Goal: Ask a question

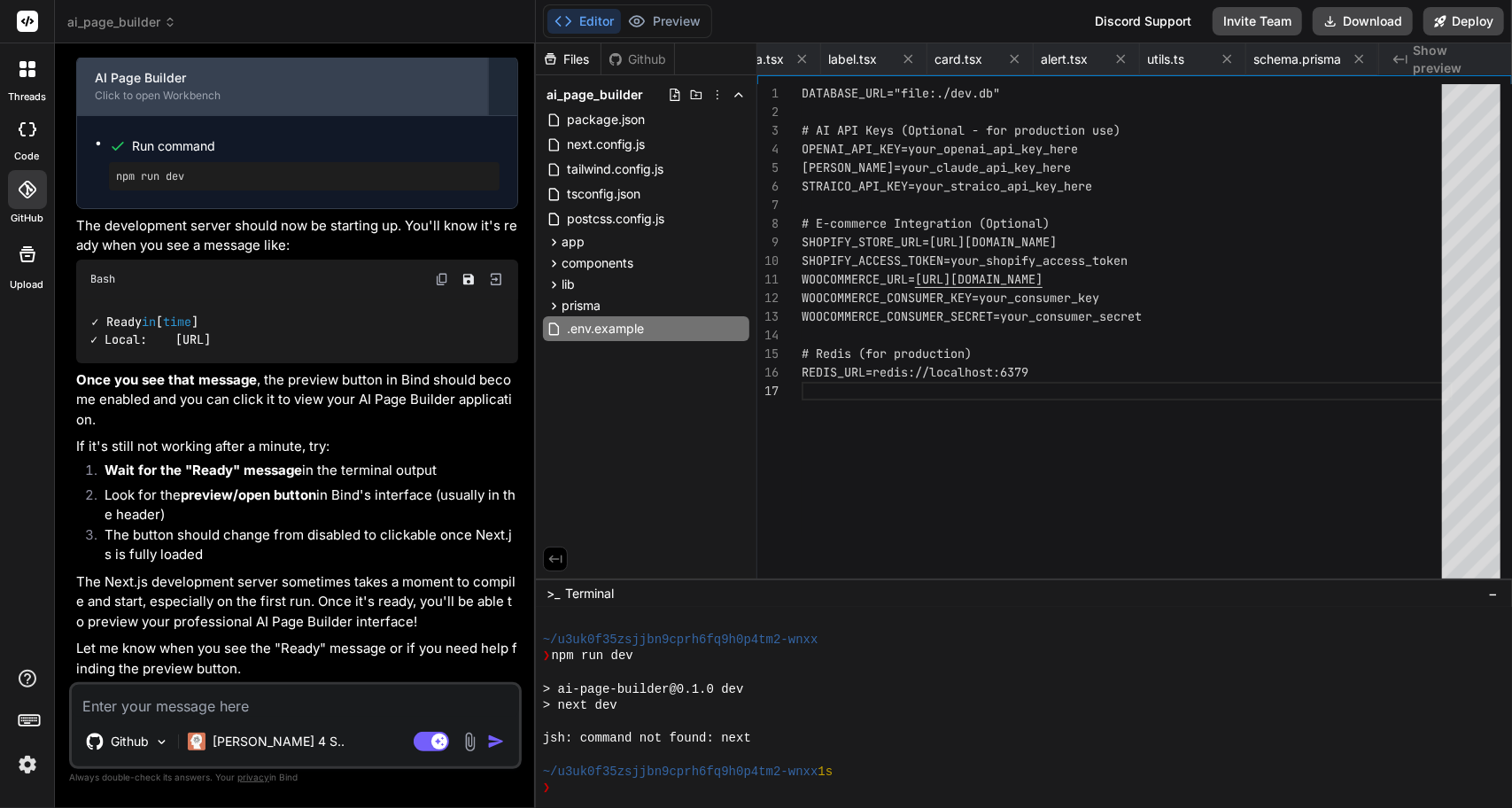
scroll to position [7720, 0]
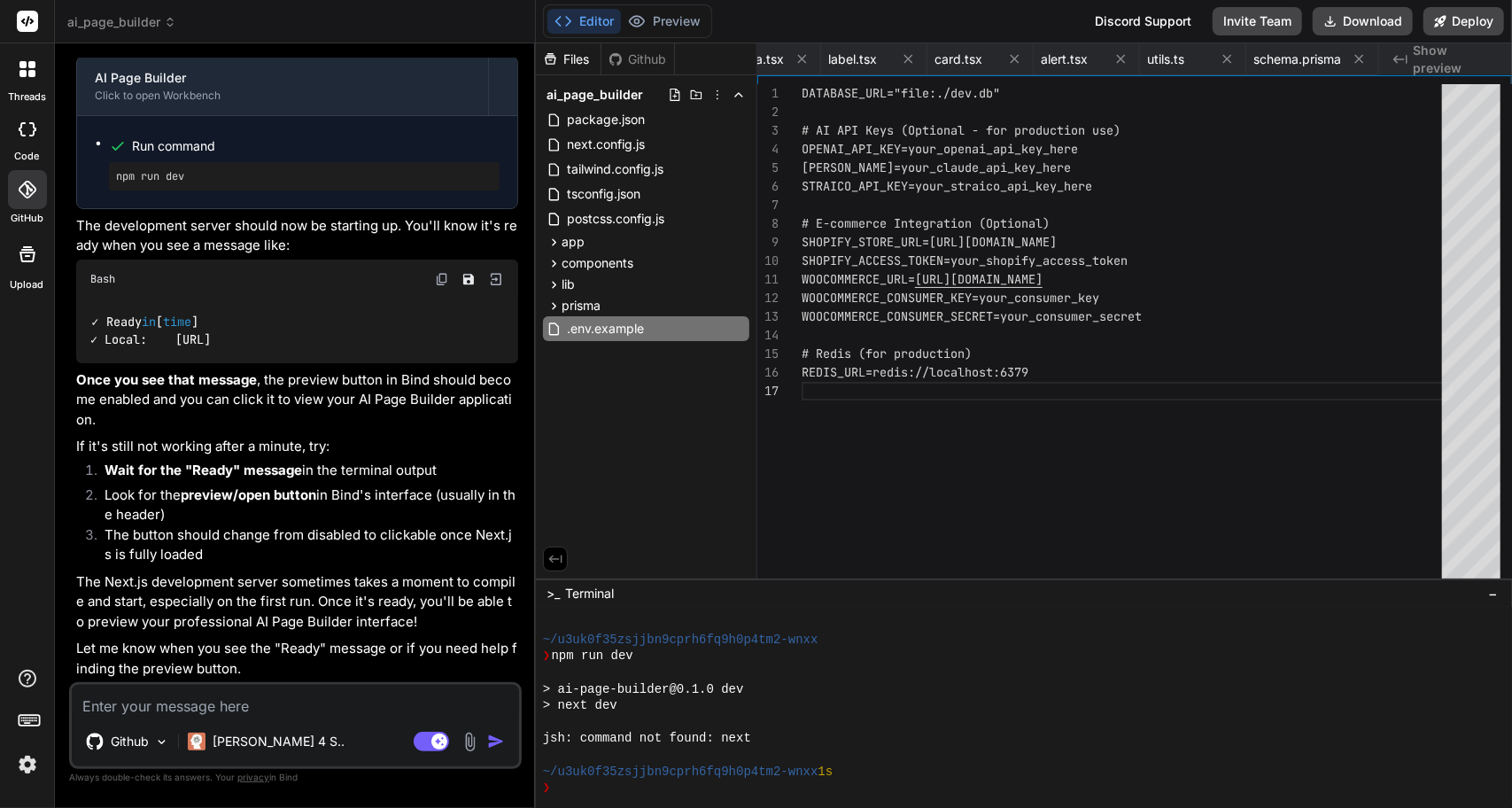
click at [275, 706] on textarea at bounding box center [294, 701] width 447 height 32
type textarea "I"
type textarea "x"
type textarea "I"
type textarea "x"
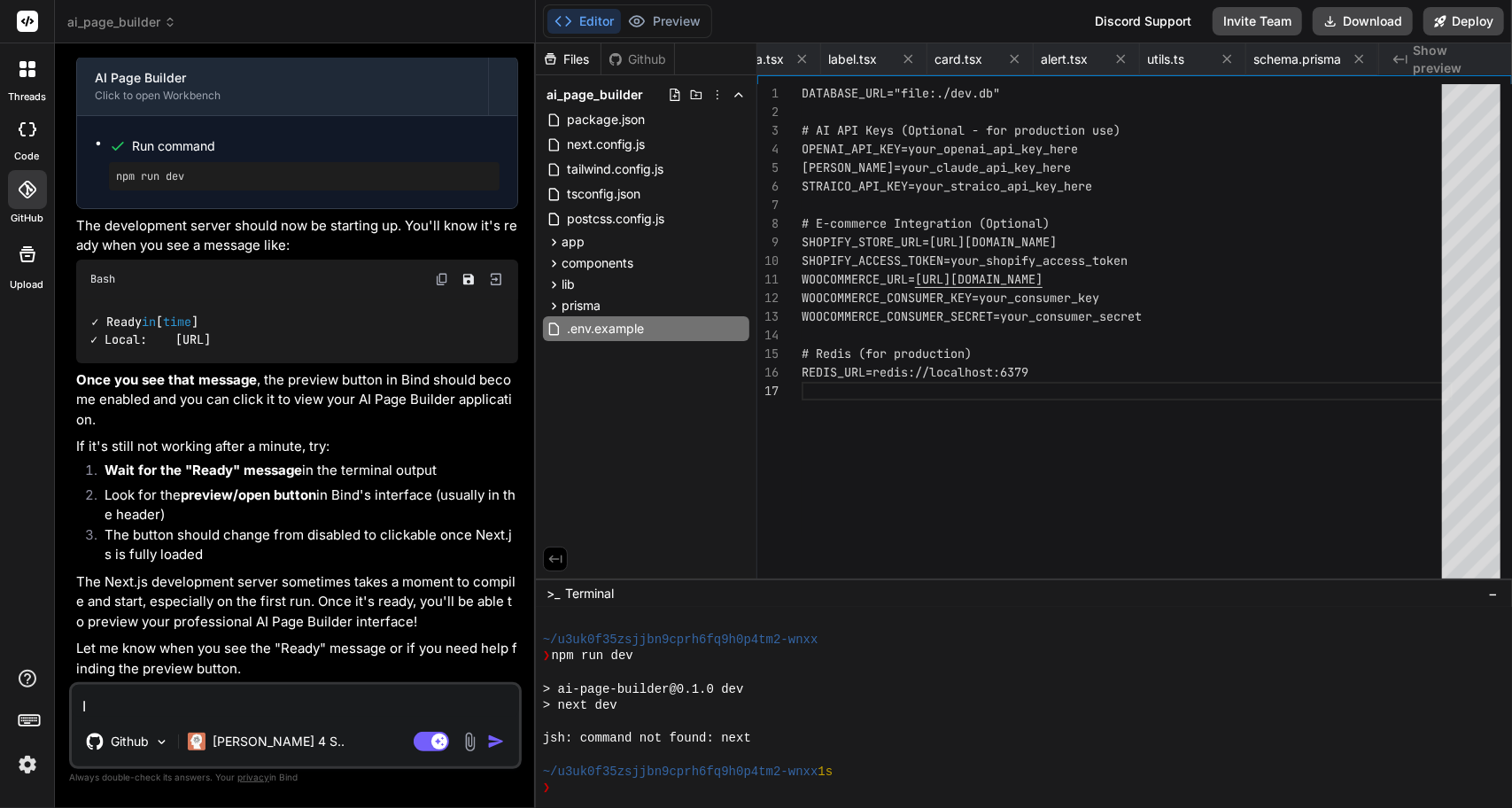
type textarea "I t"
type textarea "x"
type textarea "I tr"
type textarea "x"
type textarea "I tri"
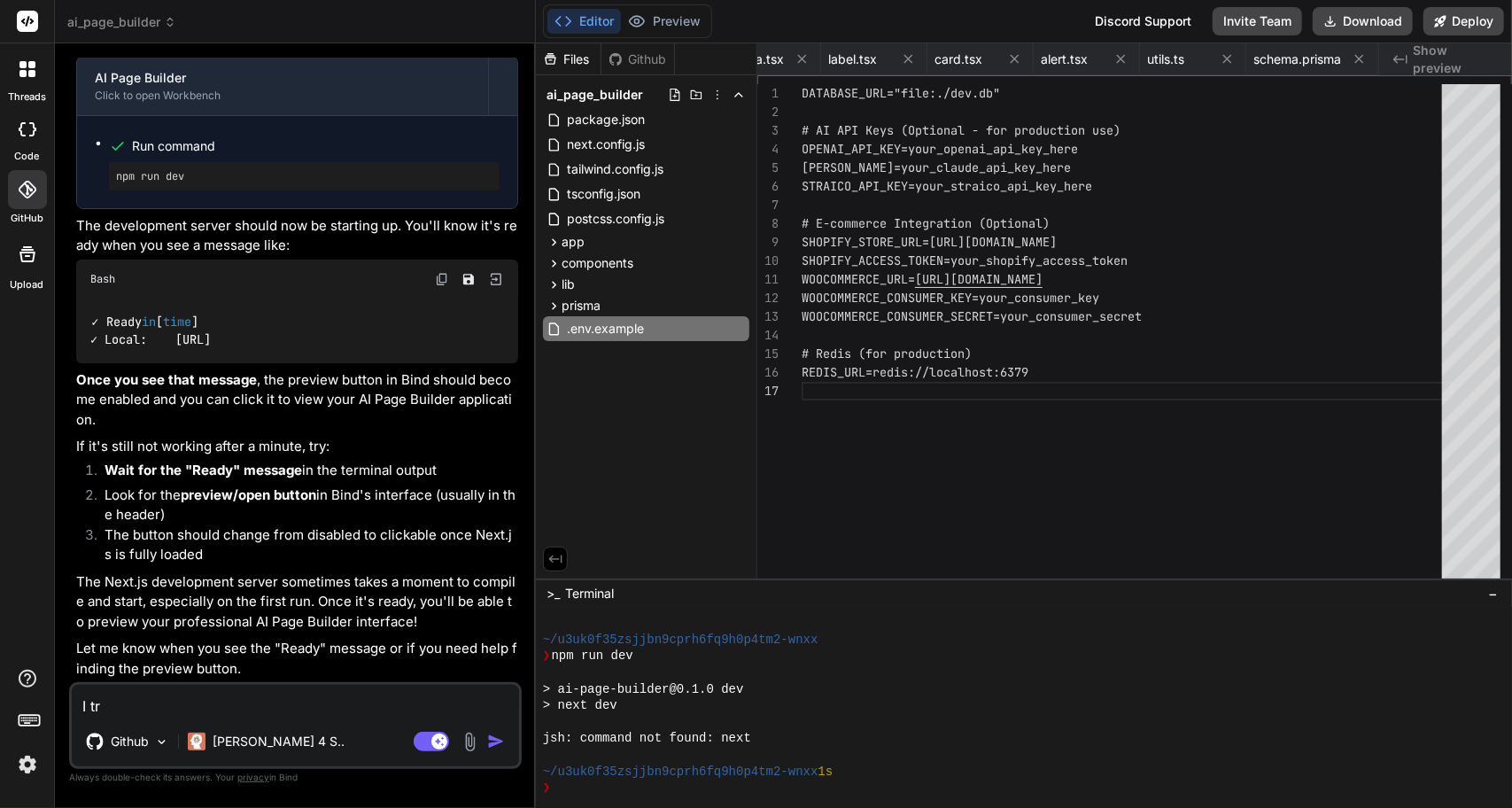
type textarea "x"
type textarea "I trie"
type textarea "x"
type textarea "I tried"
type textarea "x"
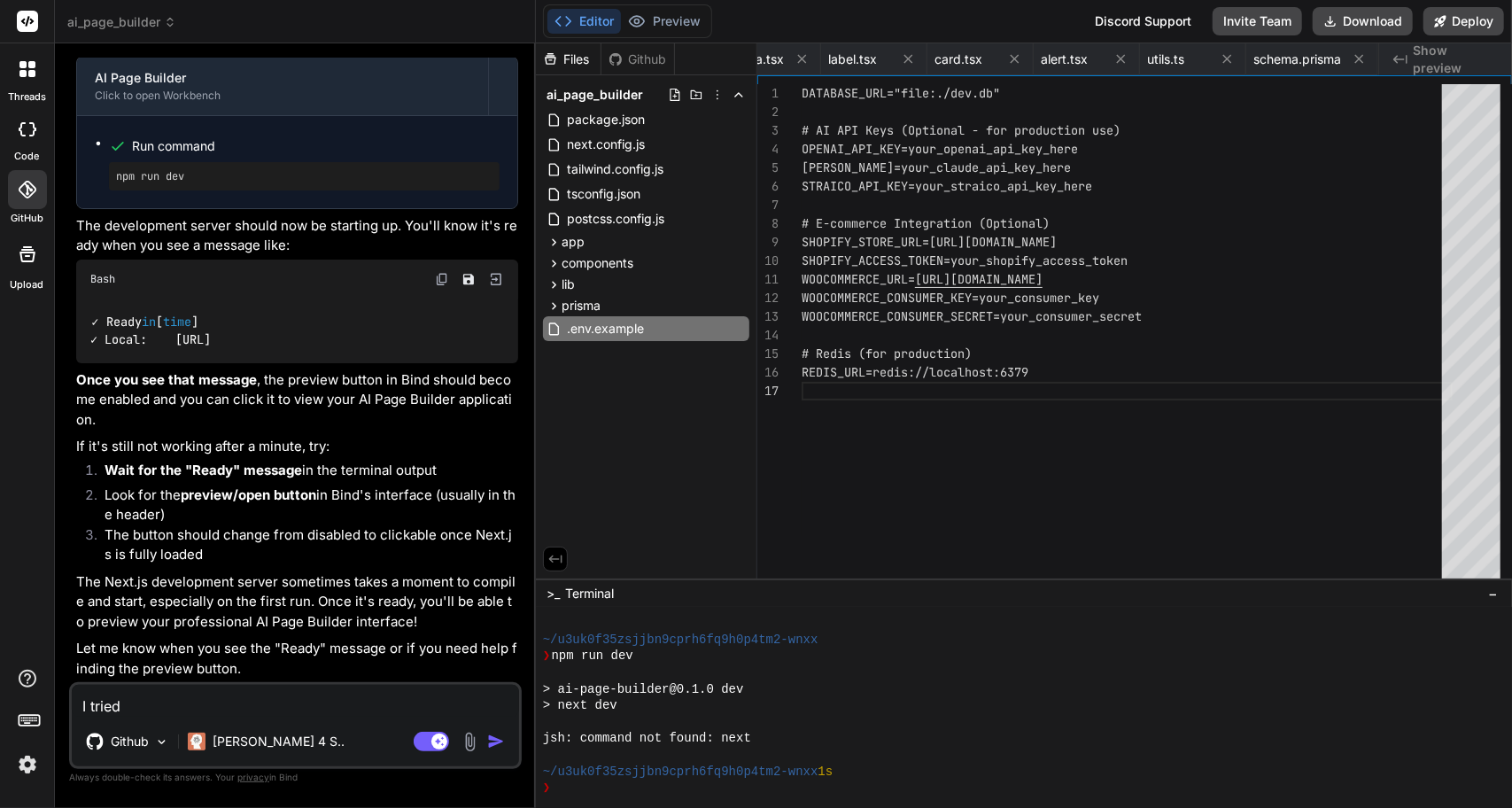
type textarea "I tried"
type textarea "x"
type textarea "I tried t"
type textarea "x"
type textarea "I tried to"
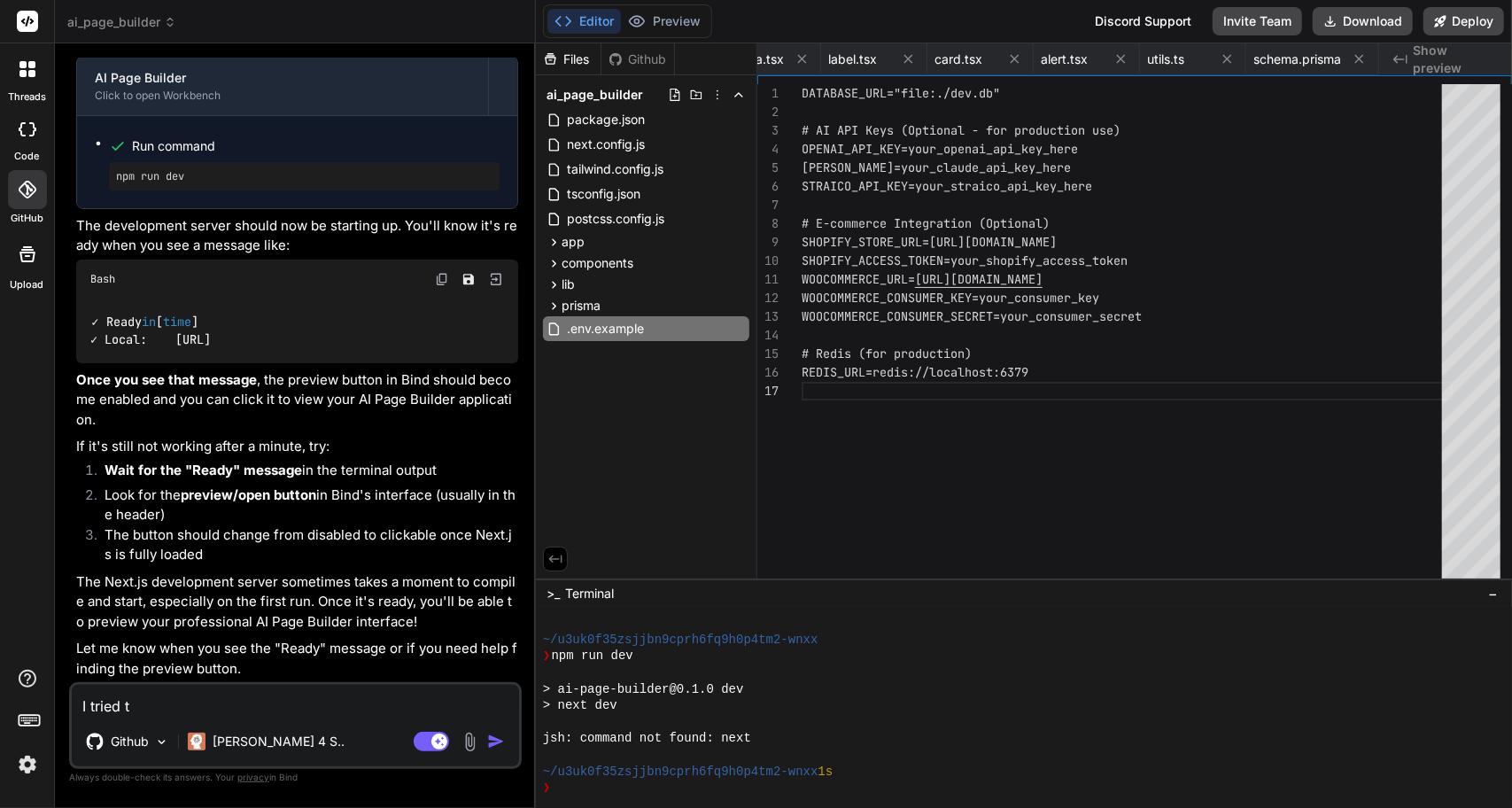
type textarea "x"
type textarea "I tried to"
type textarea "x"
type textarea "I tried to p"
type textarea "x"
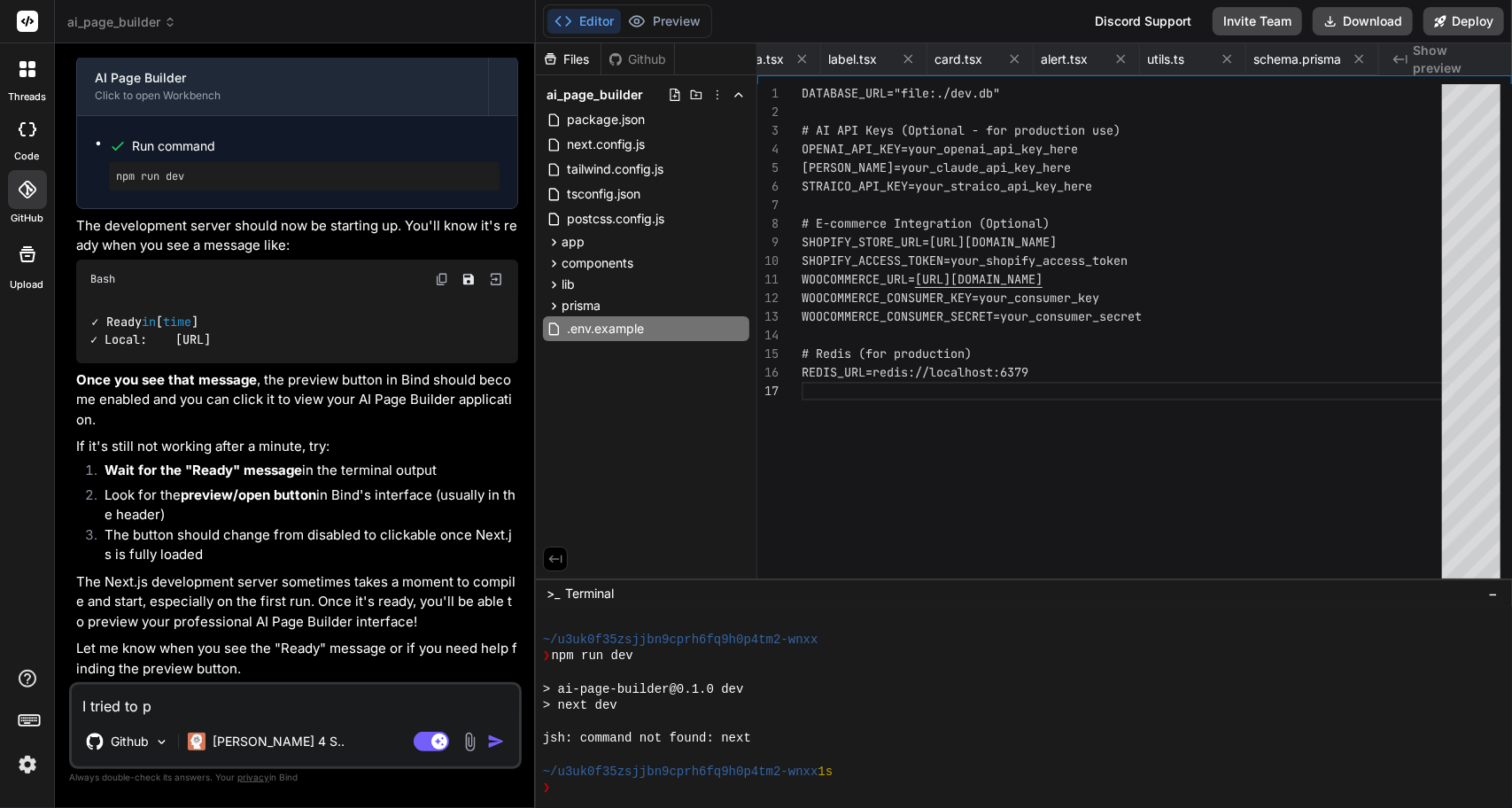
type textarea "I tried to pr"
type textarea "x"
type textarea "I tried to pre"
type textarea "x"
type textarea "I tried to prev"
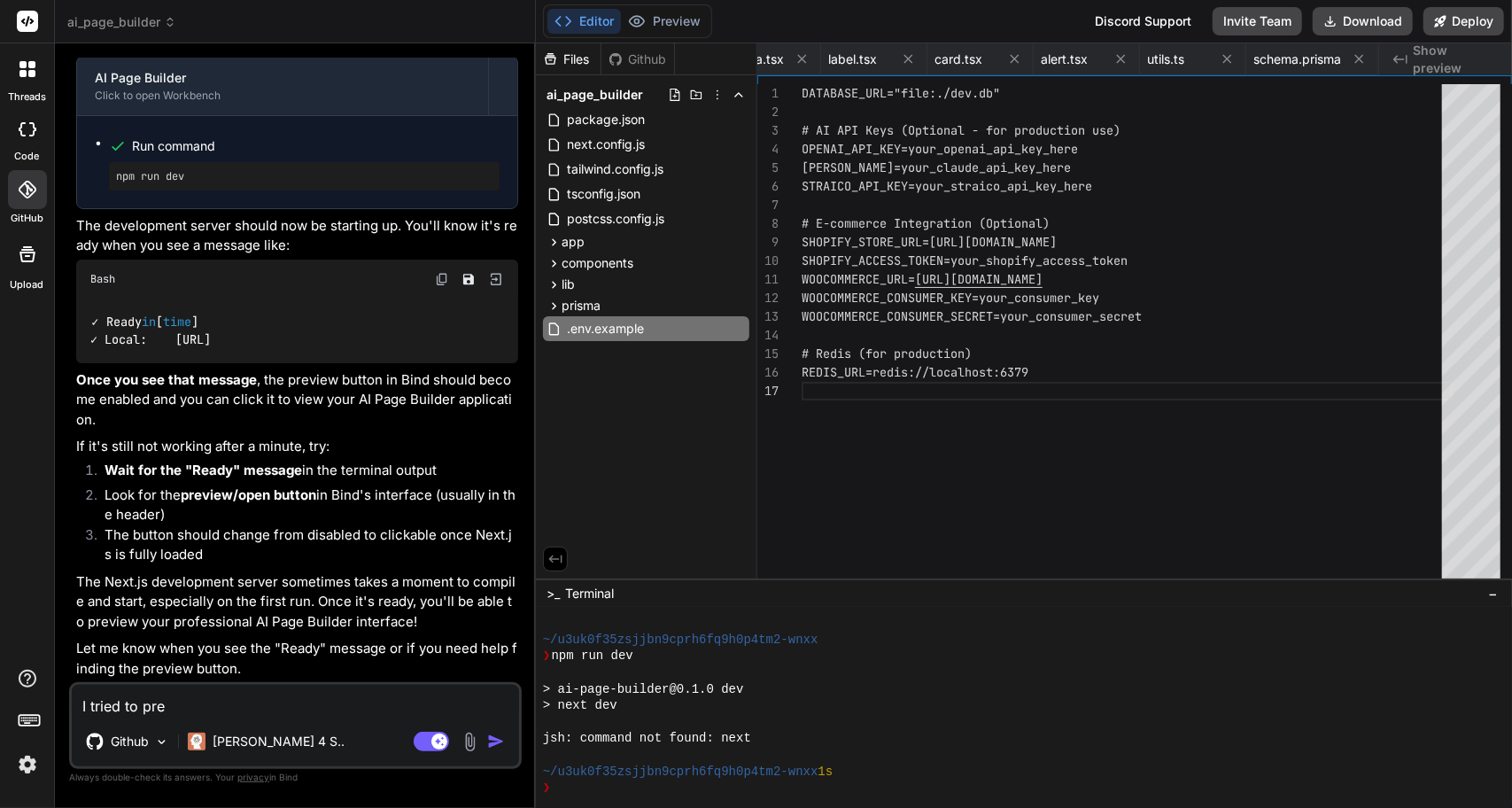
type textarea "x"
type textarea "I tried to previ"
type textarea "x"
type textarea "I tried to previe"
type textarea "x"
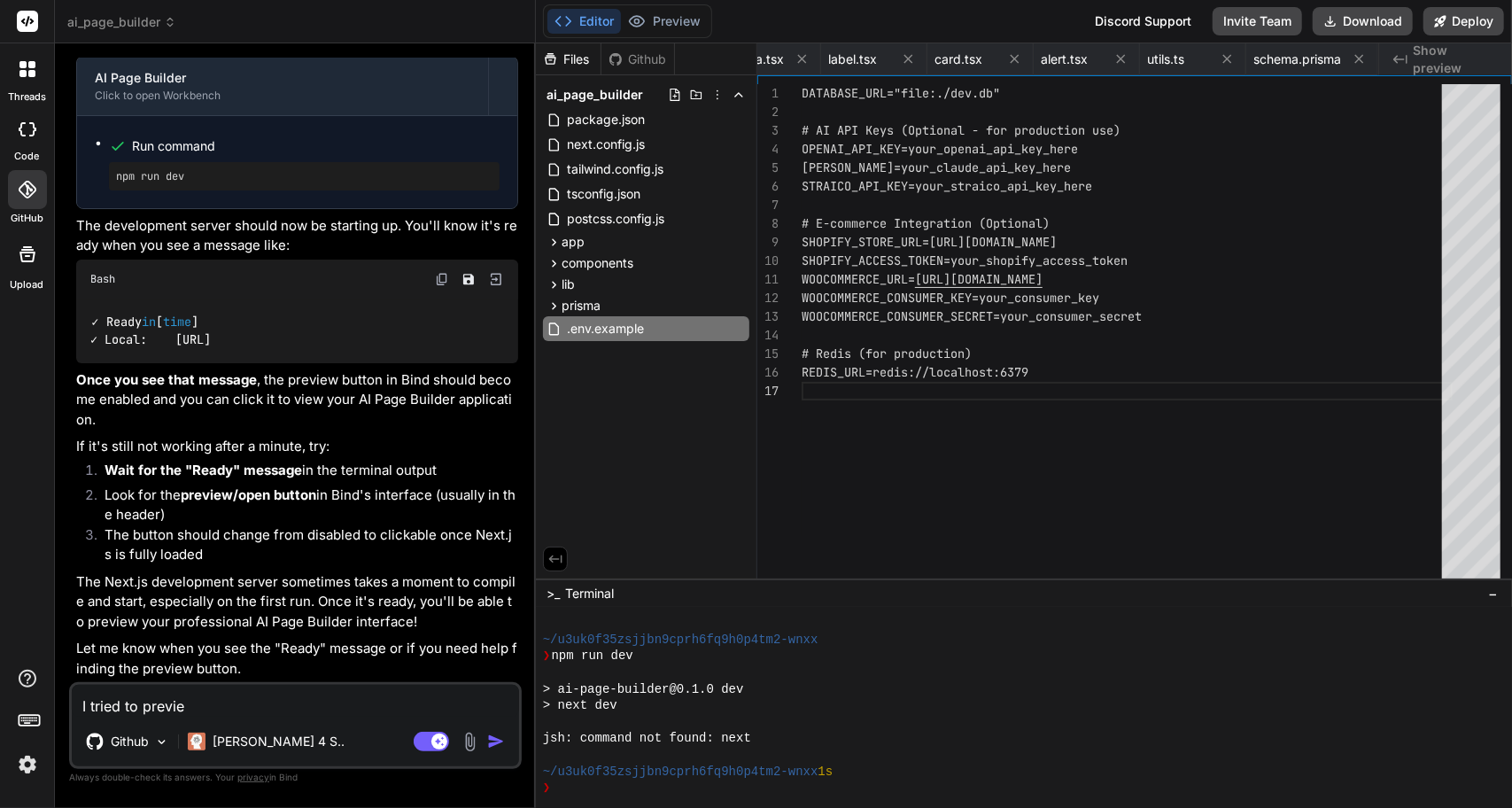
type textarea "I tried to preview"
type textarea "x"
type textarea "I tried to preview"
type textarea "x"
type textarea "I tried to preview b"
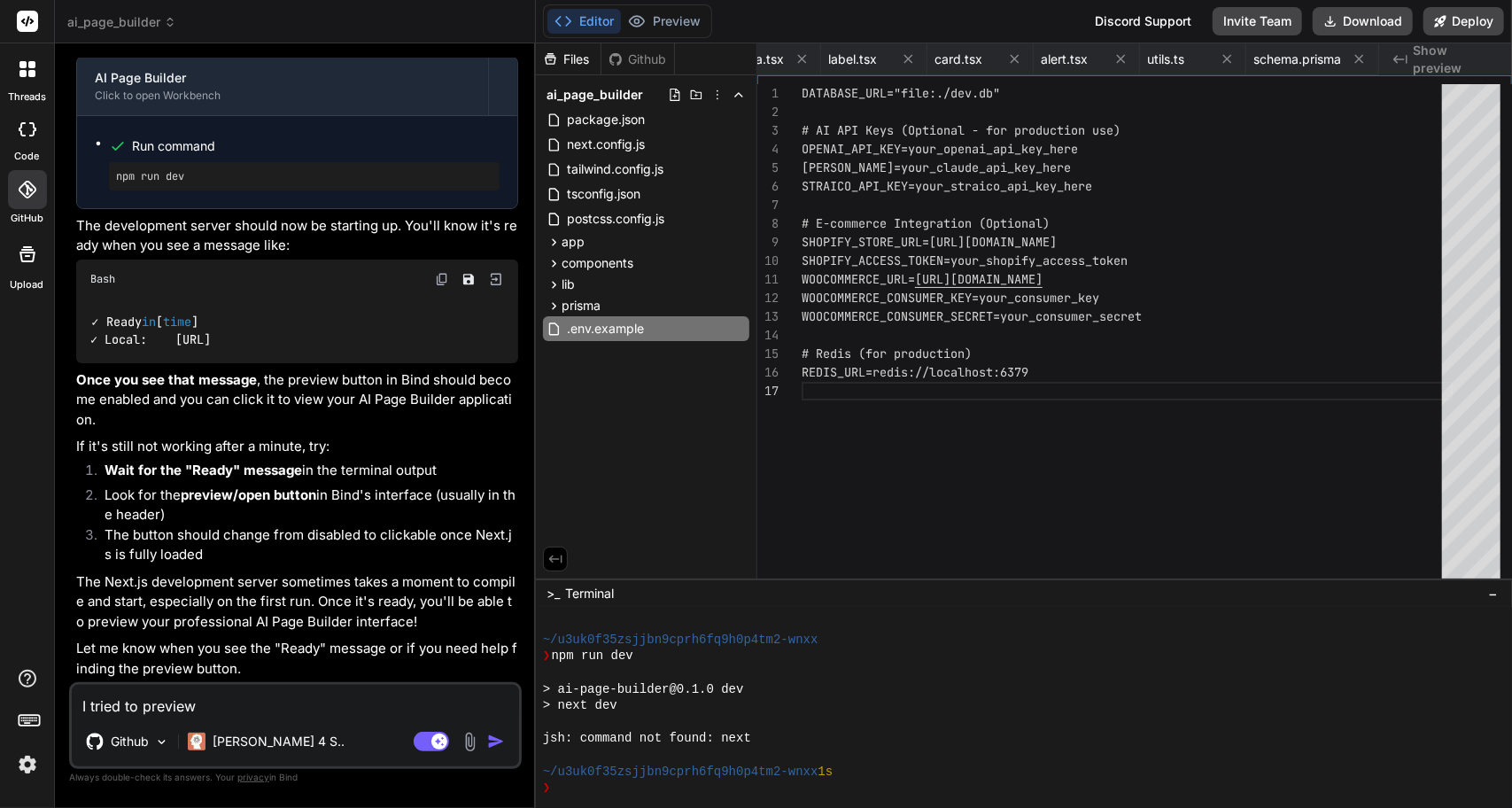
type textarea "x"
type textarea "I tried to preview bu"
type textarea "x"
type textarea "I tried to preview but"
type textarea "x"
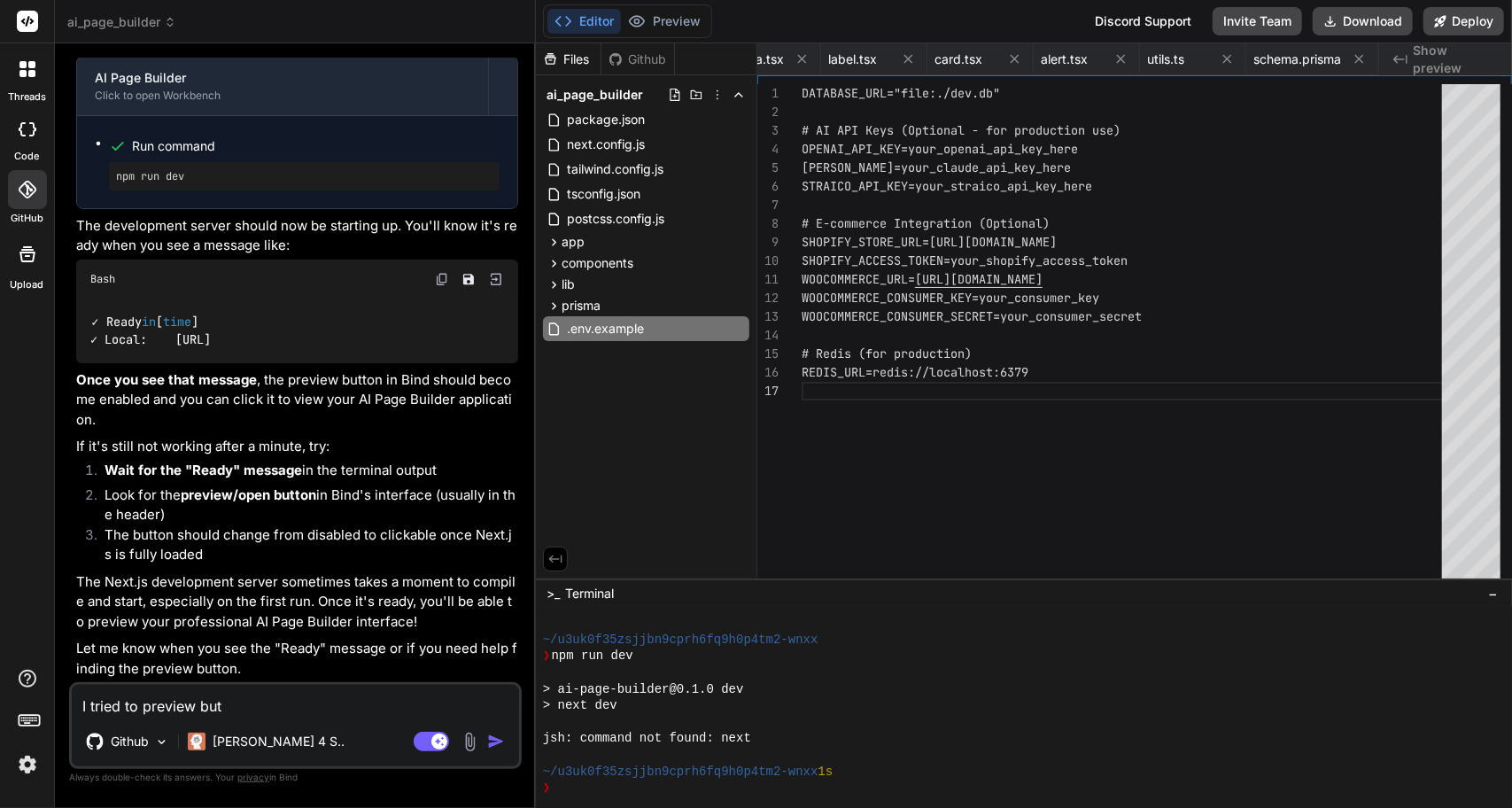
type textarea "I tried to preview but"
type textarea "x"
type textarea "I tried to preview but i"
type textarea "x"
type textarea "I tried to preview but it"
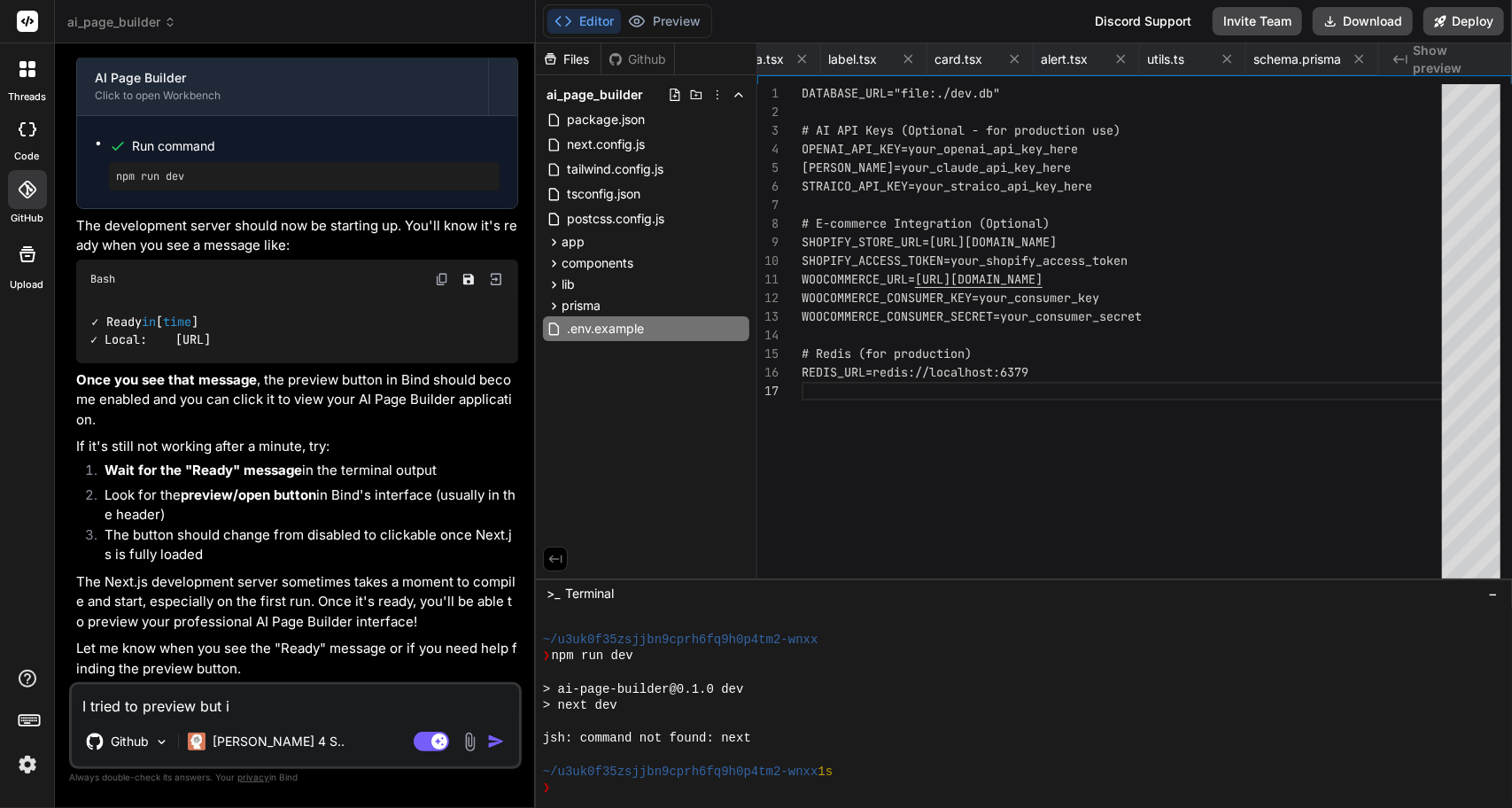
type textarea "x"
type textarea "I tried to preview but it"
type textarea "x"
type textarea "I tried to preview but it s"
type textarea "x"
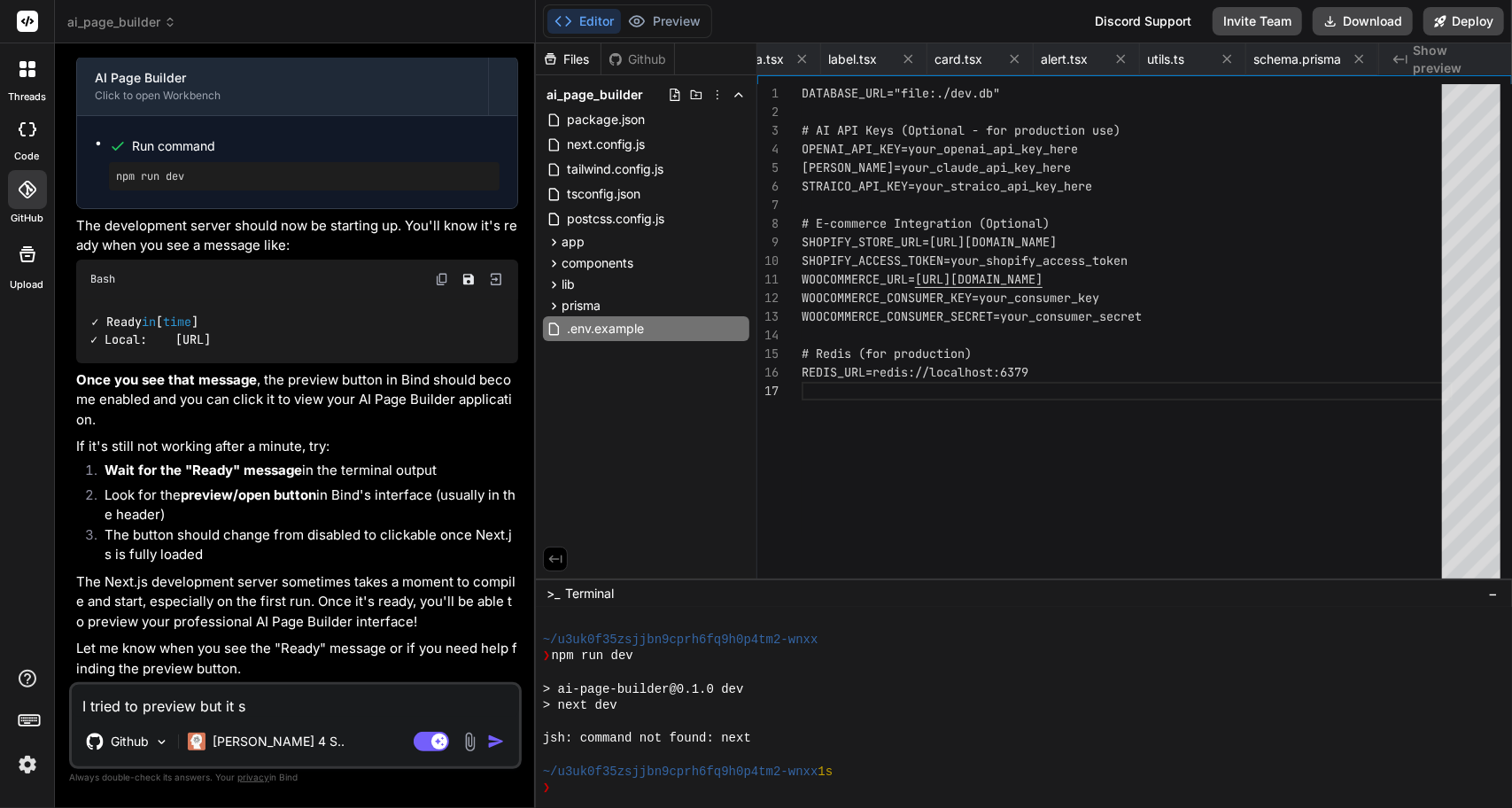
type textarea "I tried to preview but it st"
type textarea "x"
type textarea "I tried to preview but it sti"
type textarea "x"
type textarea "I tried to preview but it stil"
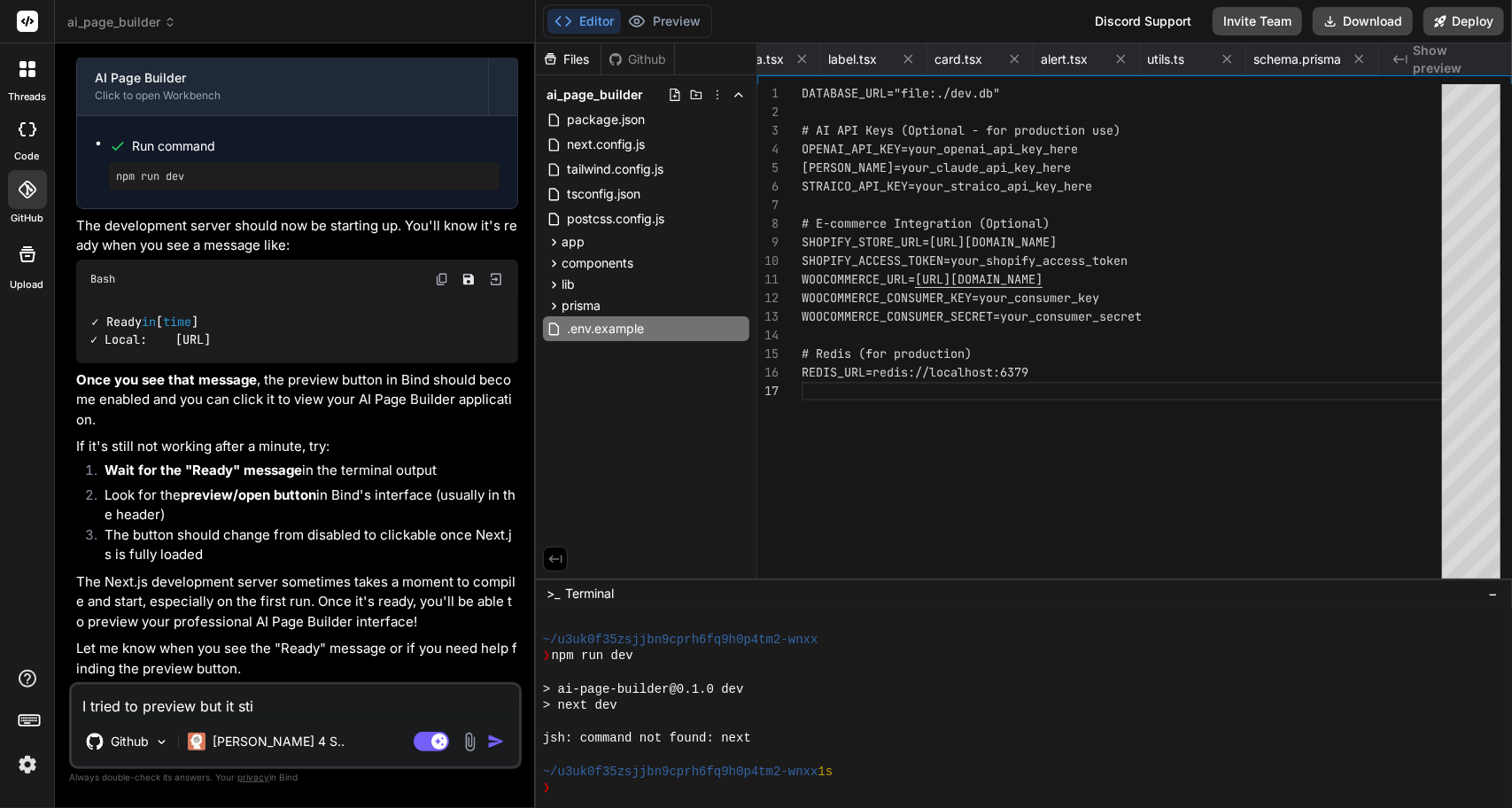
type textarea "x"
type textarea "I tried to preview but it still"
type textarea "x"
type textarea "I tried to preview but it still"
type textarea "x"
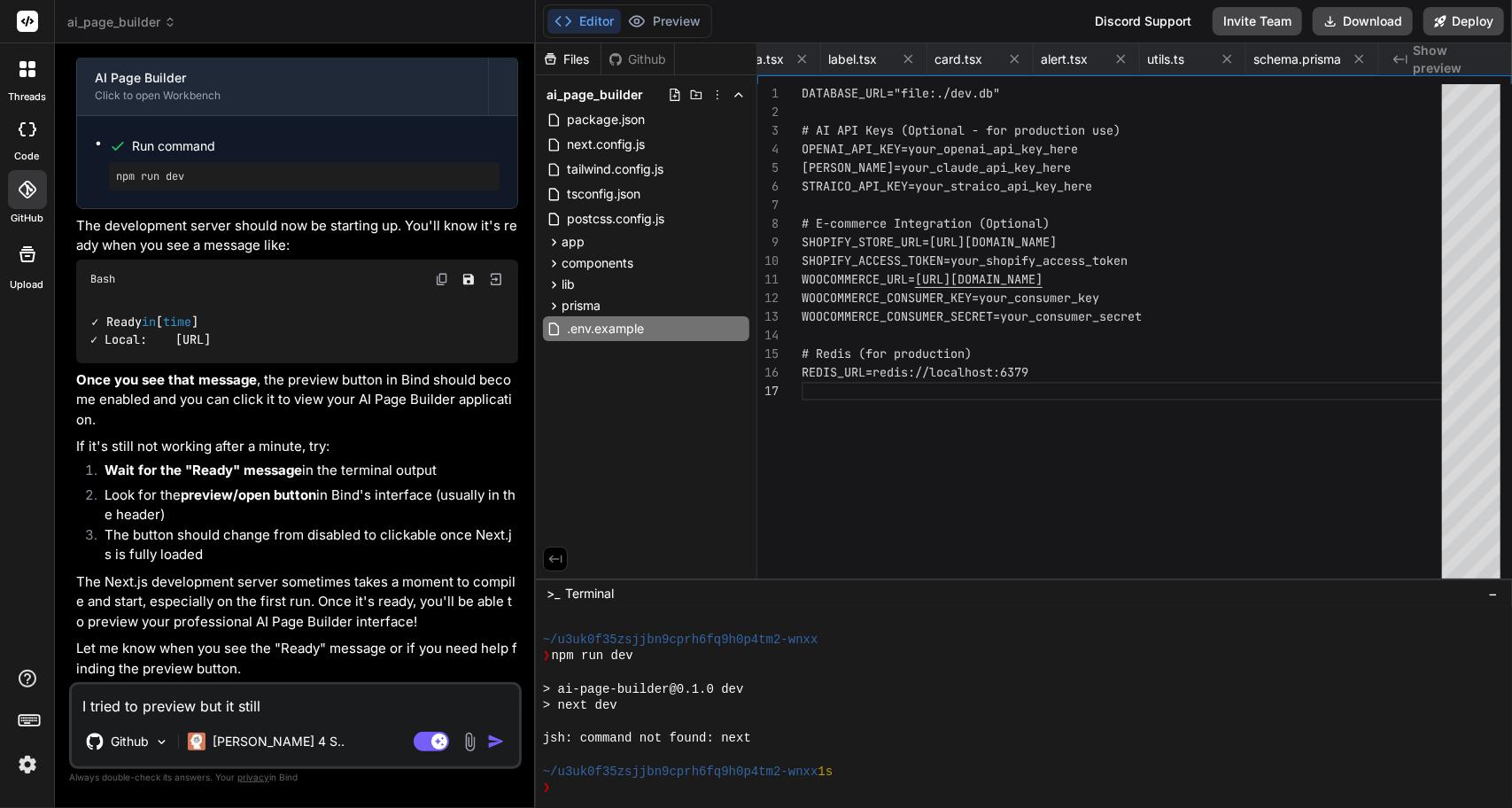
type textarea "I tried to preview but it still d"
type textarea "x"
type textarea "I tried to preview but it still di"
type textarea "x"
type textarea "I tried to preview but it still did"
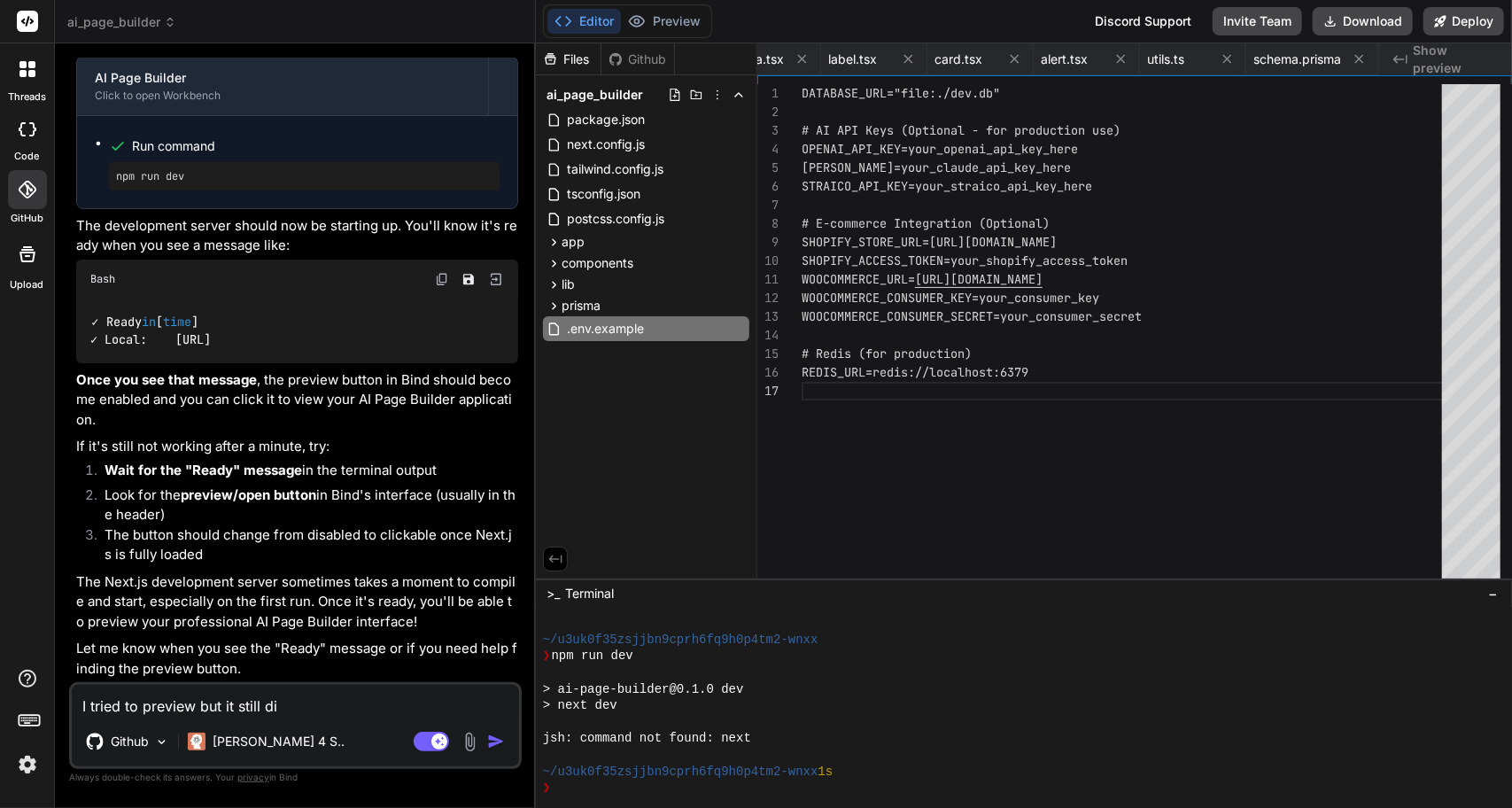
type textarea "x"
type textarea "I tried to preview but it still didn"
type textarea "x"
type textarea "I tried to preview but it still didnt"
type textarea "x"
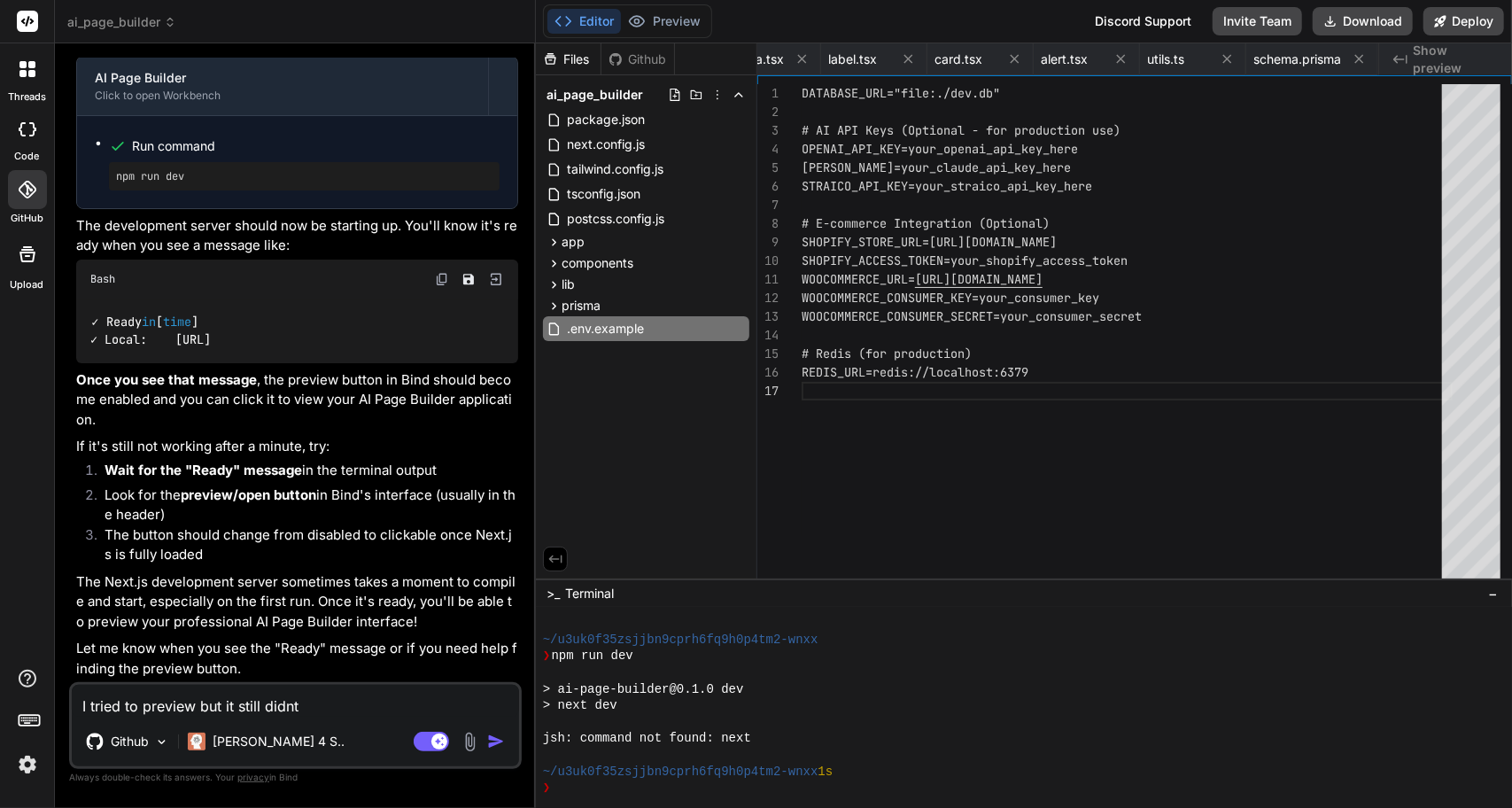
type textarea "I tried to preview but it still didnt"
type textarea "x"
type textarea "I tried to preview but it still didnt w"
type textarea "x"
type textarea "I tried to preview but it still didnt wo"
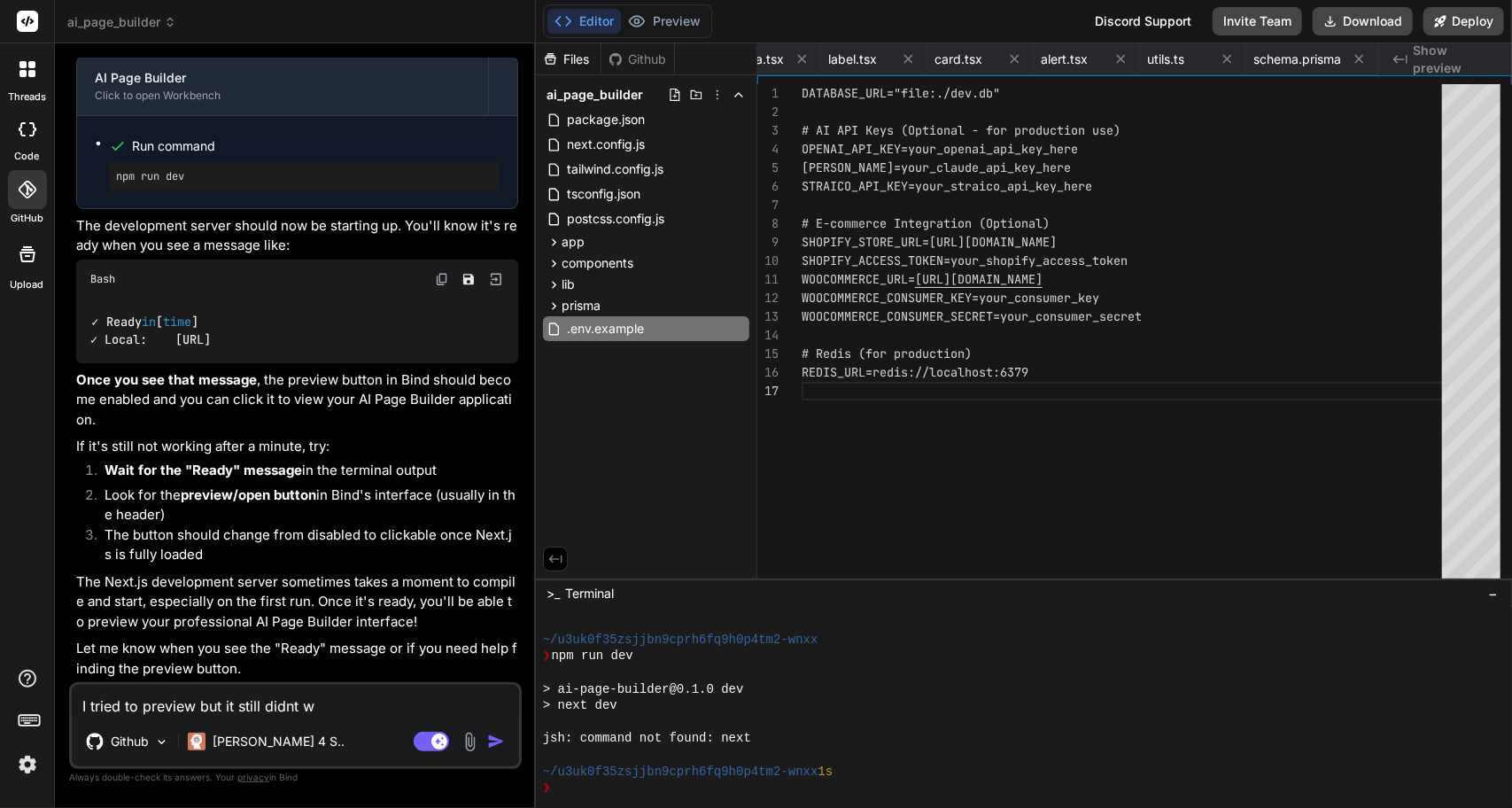
type textarea "x"
type textarea "I tried to preview but it still didnt wor"
type textarea "x"
type textarea "I tried to preview but it still didnt work"
type textarea "x"
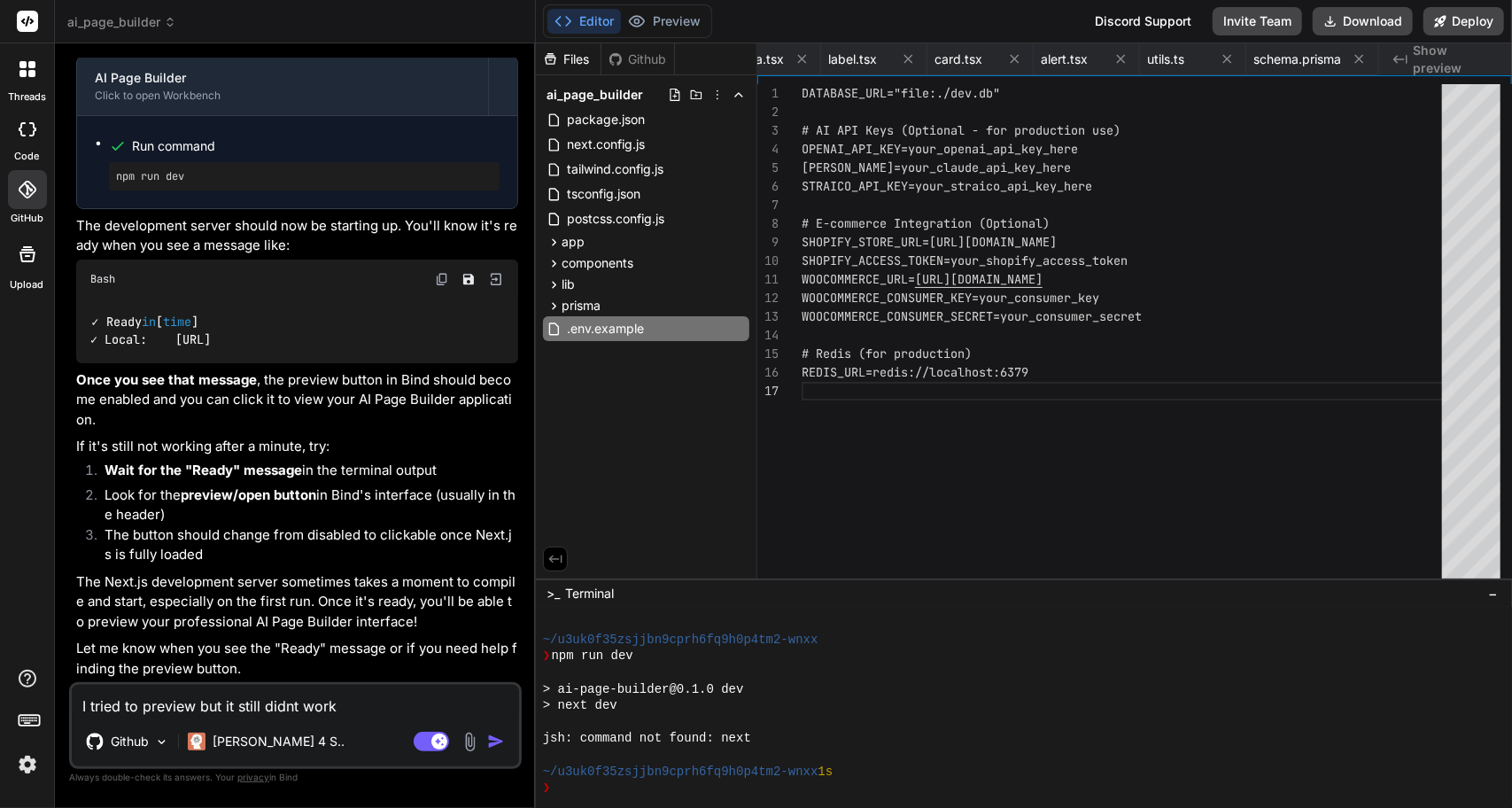
type textarea "I tried to preview but it still didnt work"
type textarea "x"
type textarea "I tried to preview but it still didnt work d"
type textarea "x"
type textarea "I tried to preview but it still didnt work"
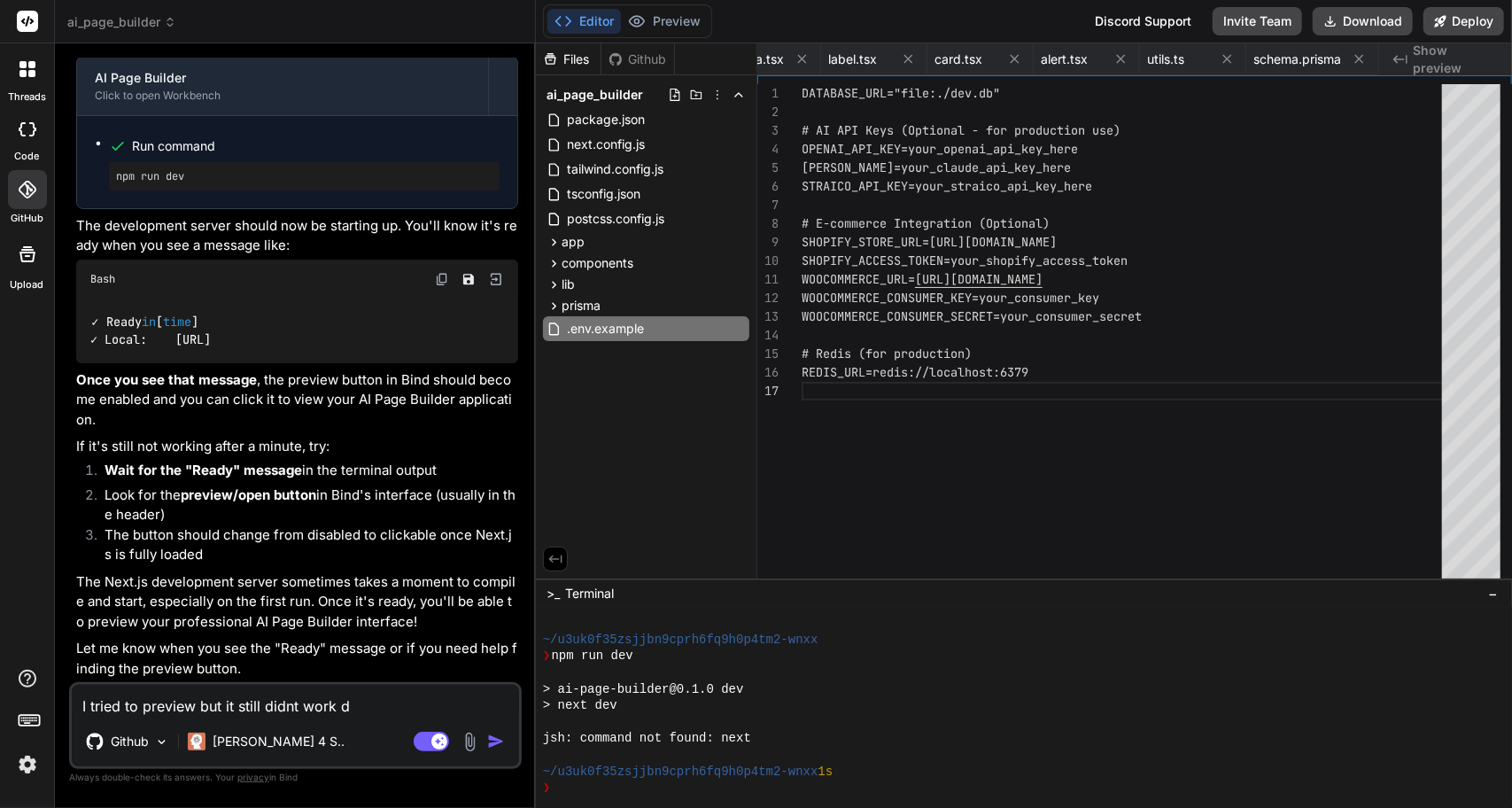
type textarea "x"
type textarea "I tried to preview but it still didnt work"
type textarea "x"
type textarea "I tried to preview but it still didnt work."
type textarea "x"
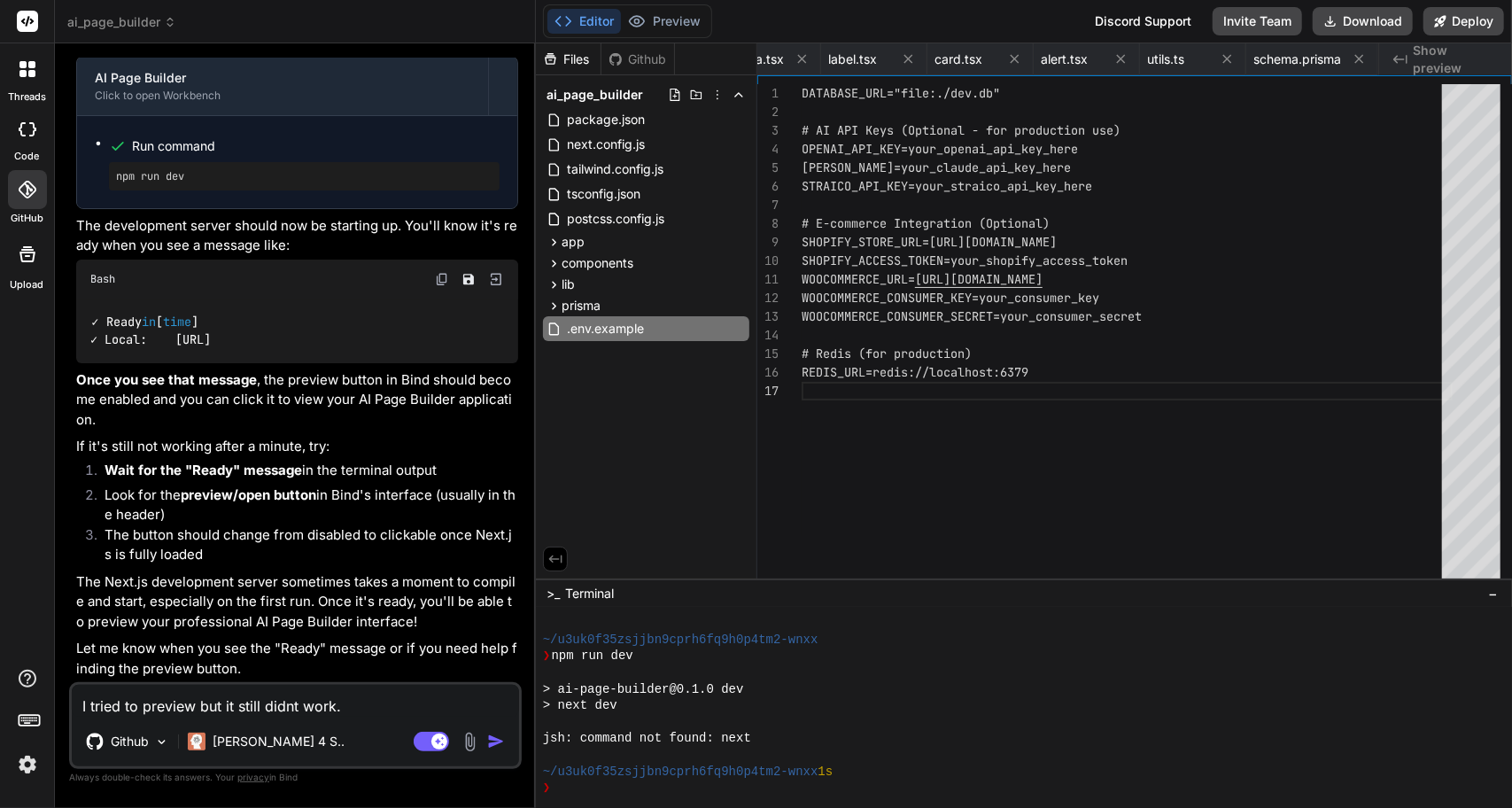
type textarea "I tried to preview but it still didnt work."
type textarea "x"
type textarea "I tried to preview but it still didnt work. c"
type textarea "x"
type textarea "I tried to preview but it still didnt work. ca"
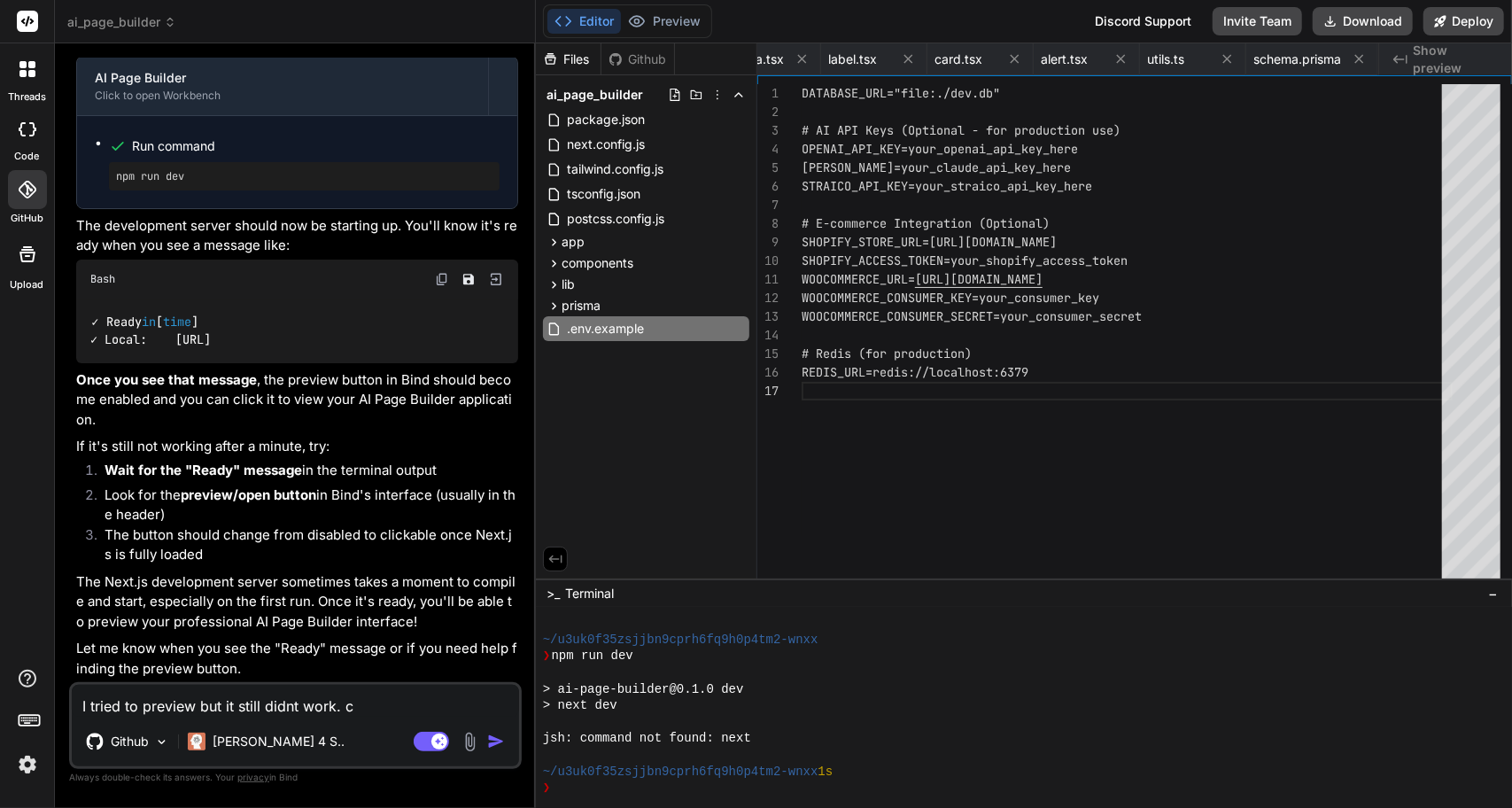
type textarea "x"
type textarea "I tried to preview but it still didnt work. can"
type textarea "x"
type textarea "I tried to preview but it still didnt work. can"
type textarea "x"
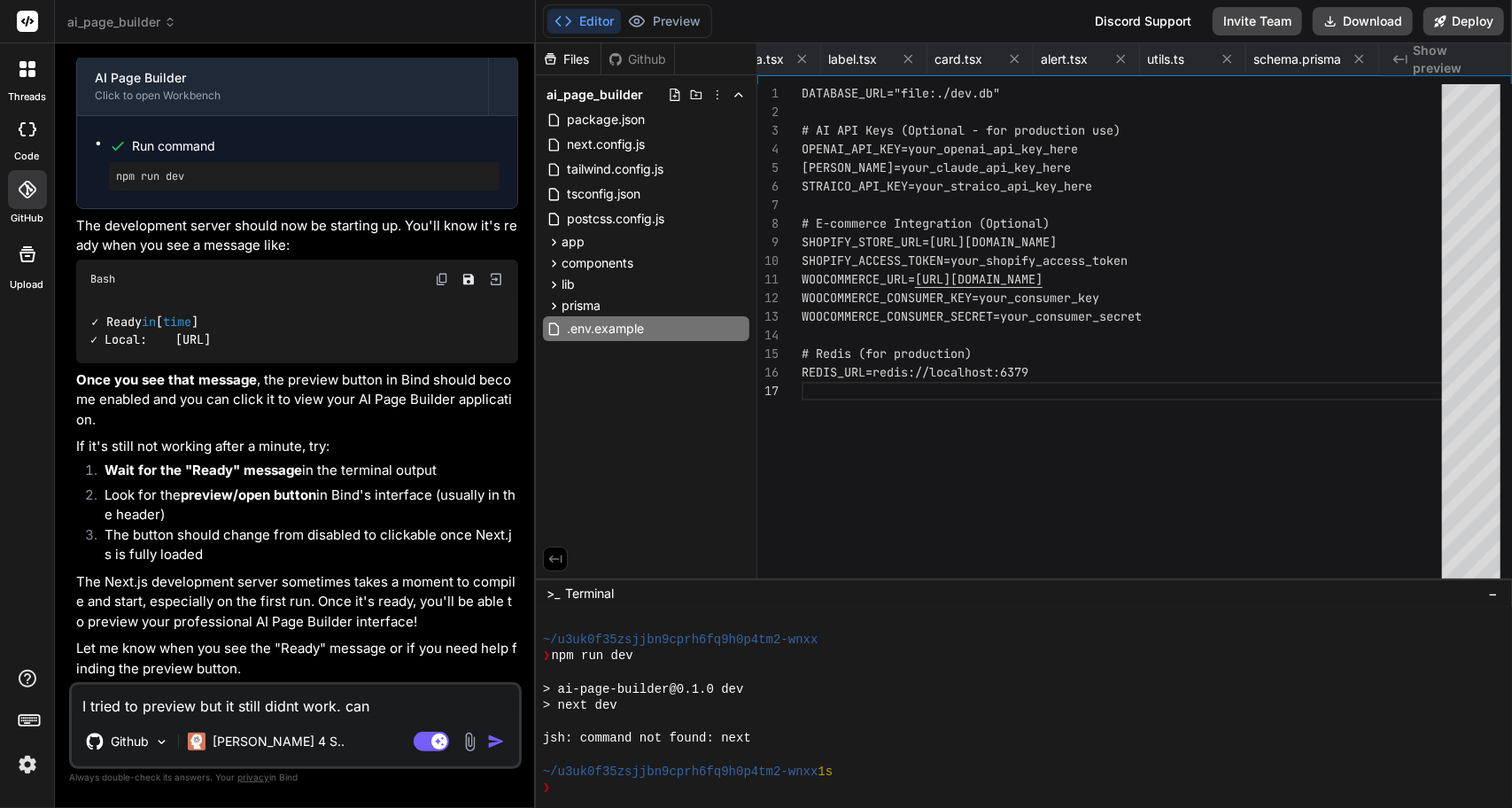
type textarea "I tried to preview but it still didnt work. can y"
type textarea "x"
type textarea "I tried to preview but it still didnt work. can yo"
type textarea "x"
type textarea "I tried to preview but it still didnt work. can you"
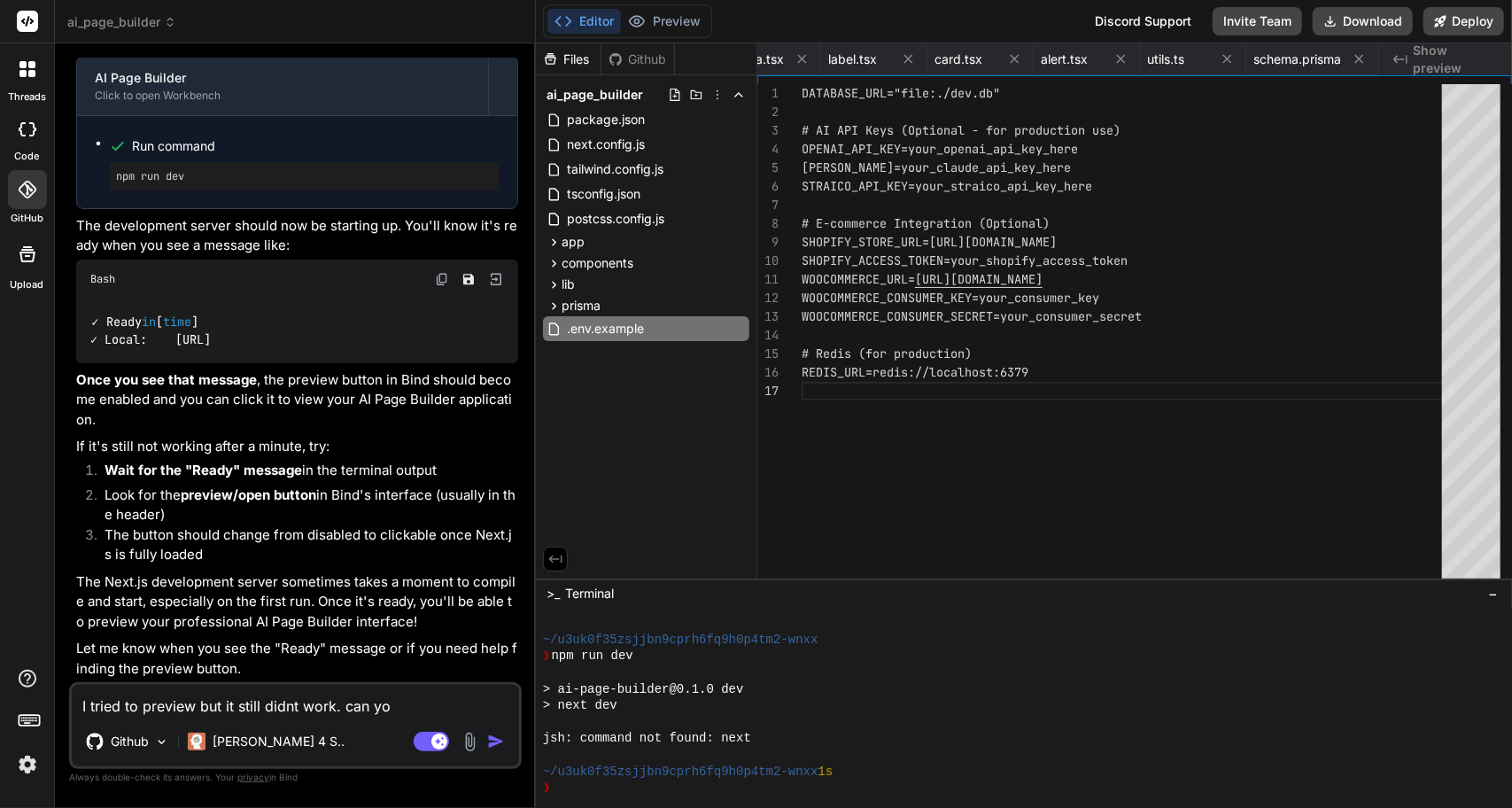
type textarea "x"
type textarea "I tried to preview but it still didnt work. can you"
type textarea "x"
type textarea "I tried to preview but it still didnt work. can you s"
type textarea "x"
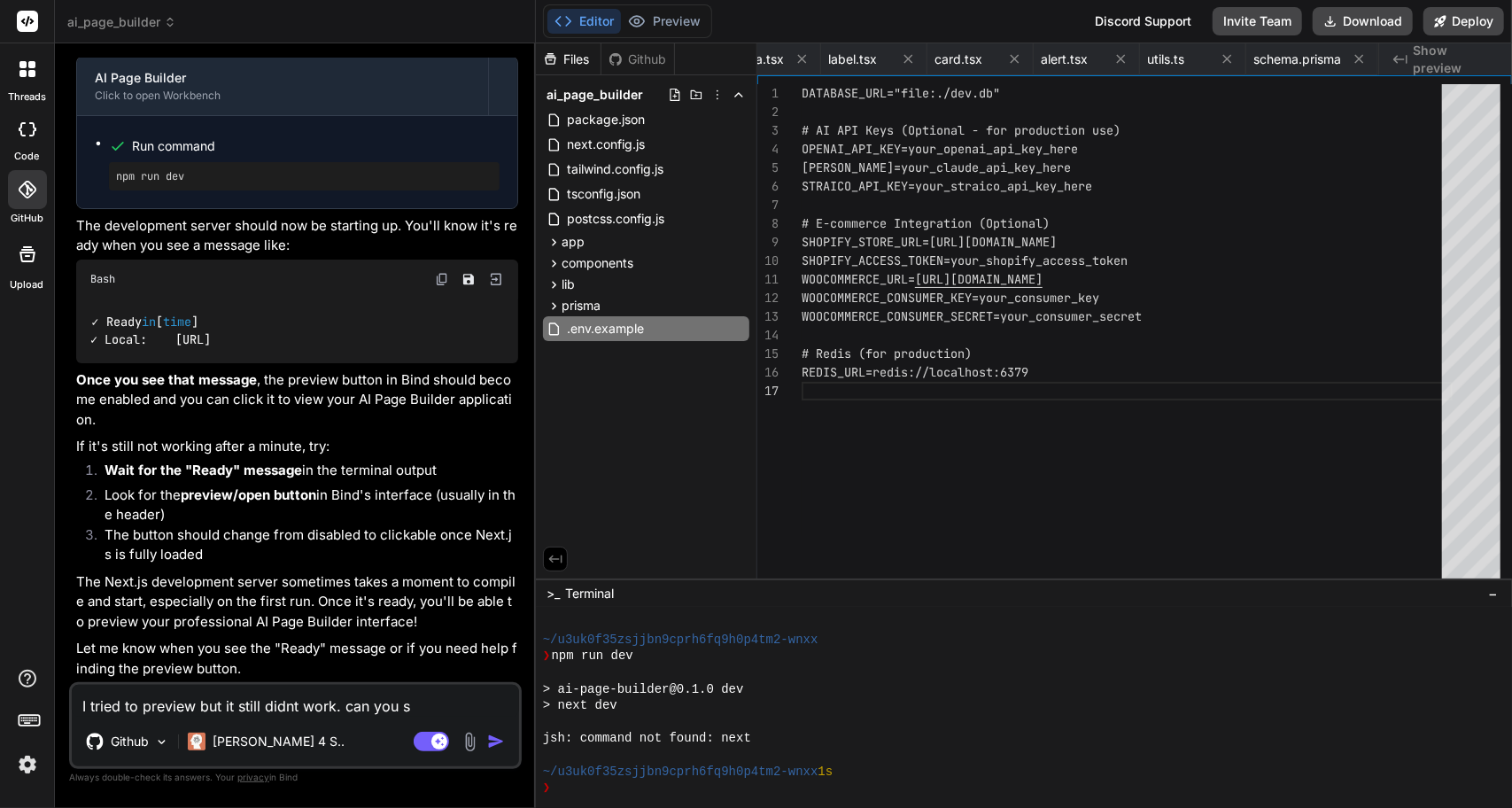
type textarea "I tried to preview but it still didnt work. can you st"
type textarea "x"
type textarea "I tried to preview but it still didnt work. can you sta"
type textarea "x"
type textarea "I tried to preview but it still didnt work. can you star"
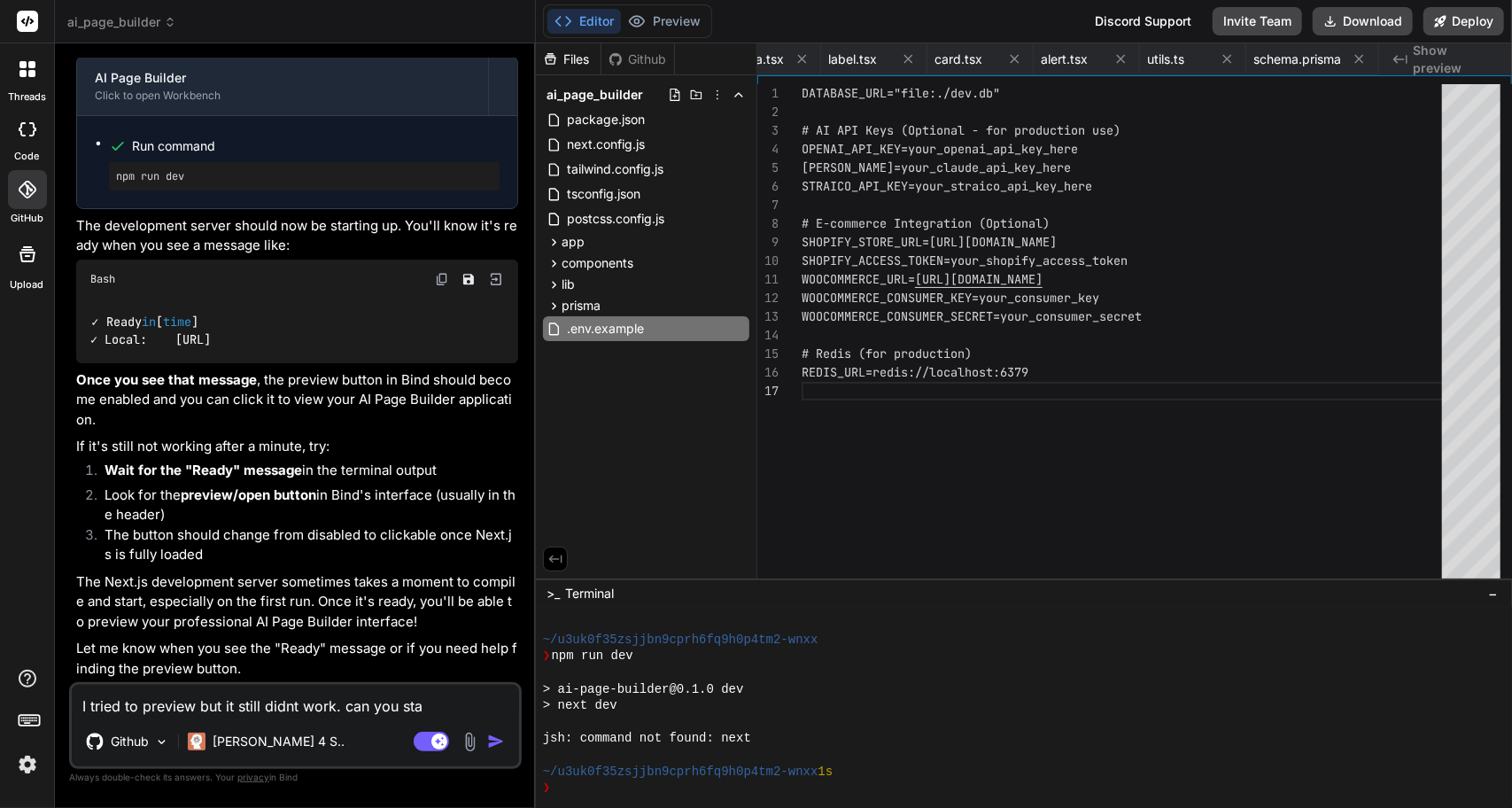
type textarea "x"
type textarea "I tried to preview but it still didnt work. can you start"
type textarea "x"
type textarea "I tried to preview but it still didnt work. can you start"
type textarea "x"
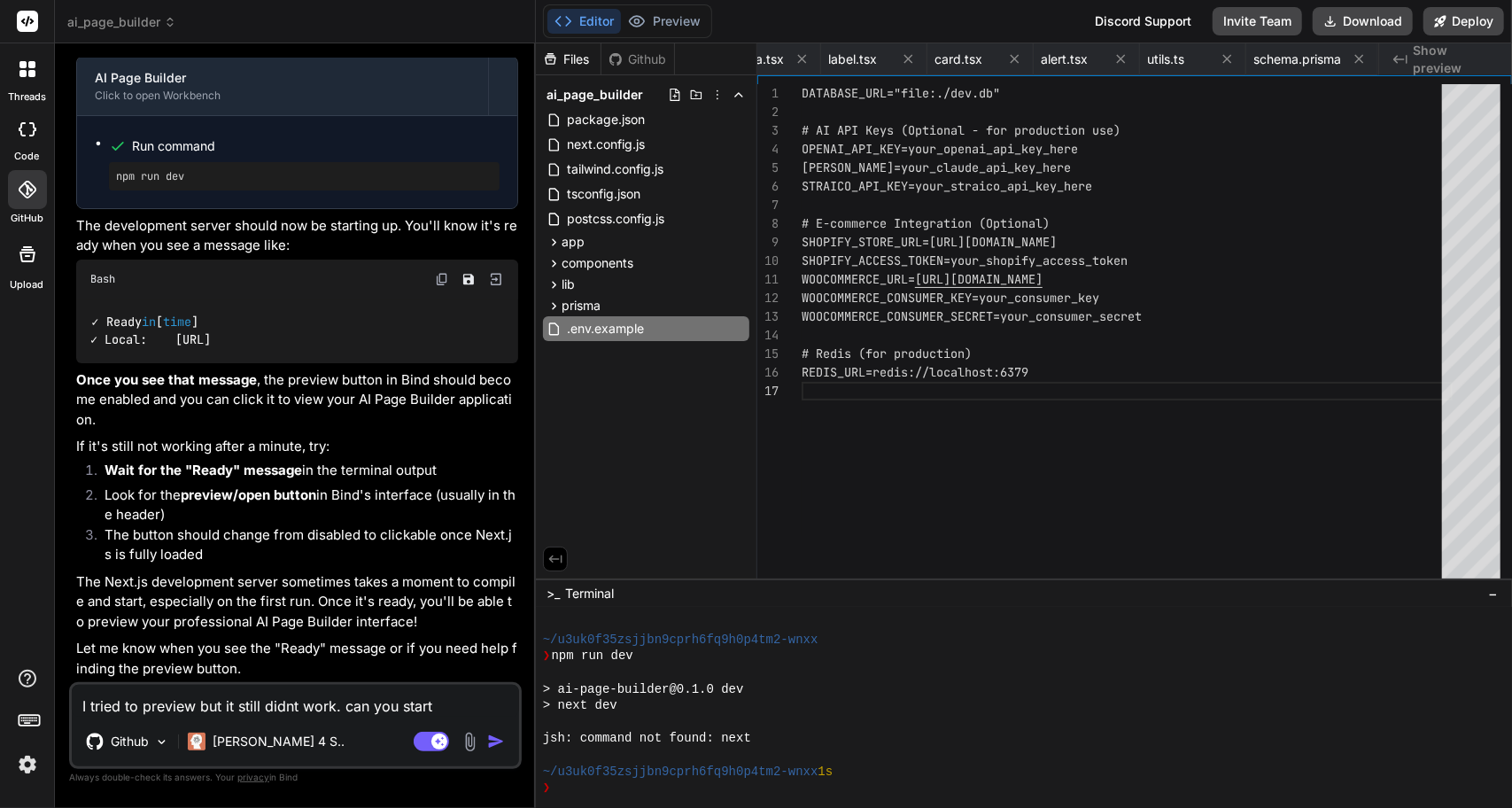
type textarea "I tried to preview but it still didnt work. can you start a"
type textarea "x"
type textarea "I tried to preview but it still didnt work. can you start ag"
type textarea "x"
type textarea "I tried to preview but it still didnt work. can you start aga"
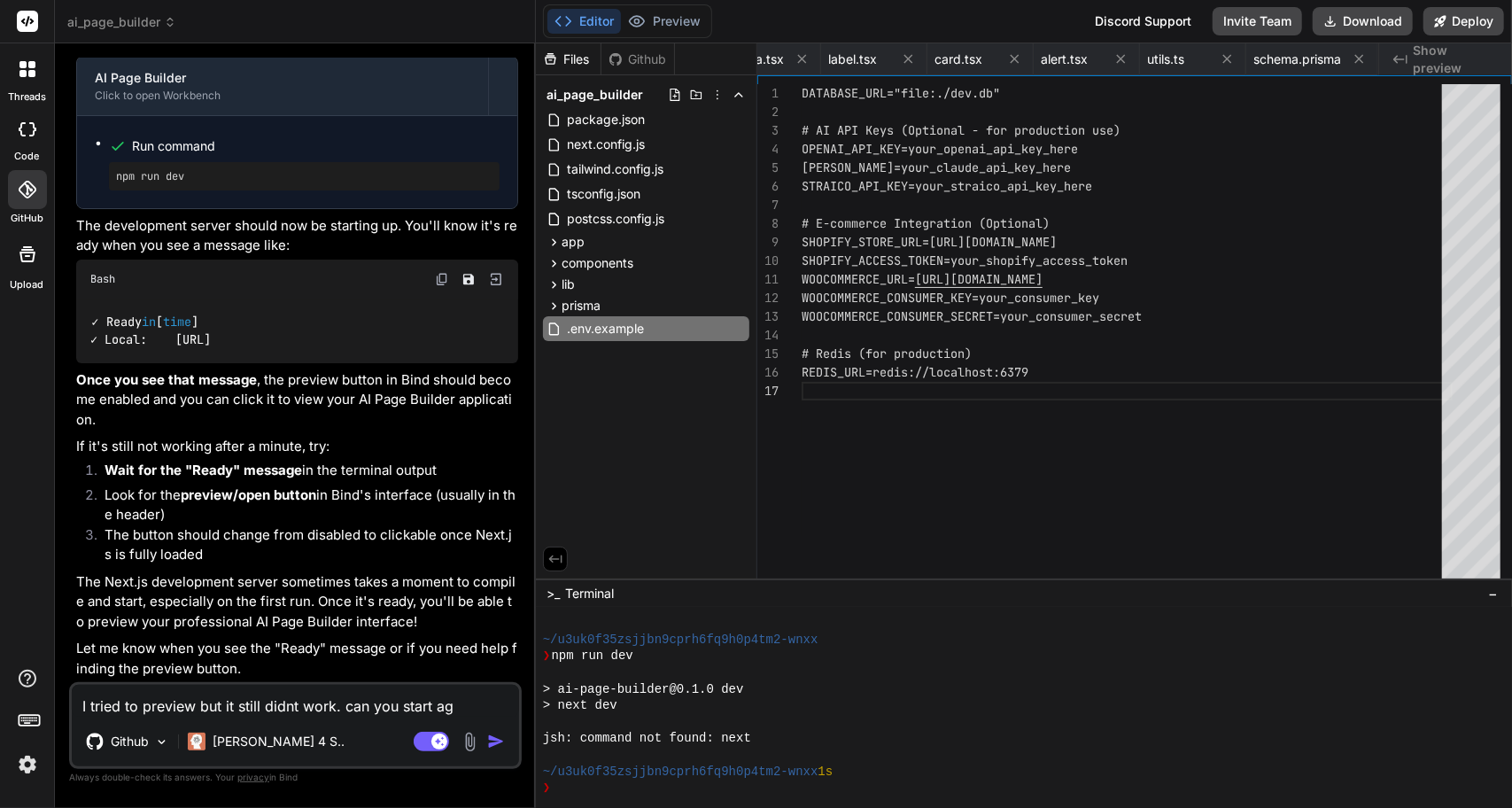
type textarea "x"
type textarea "I tried to preview but it still didnt work. can you start agai"
type textarea "x"
type textarea "I tried to preview but it still didnt work. can you start again"
type textarea "x"
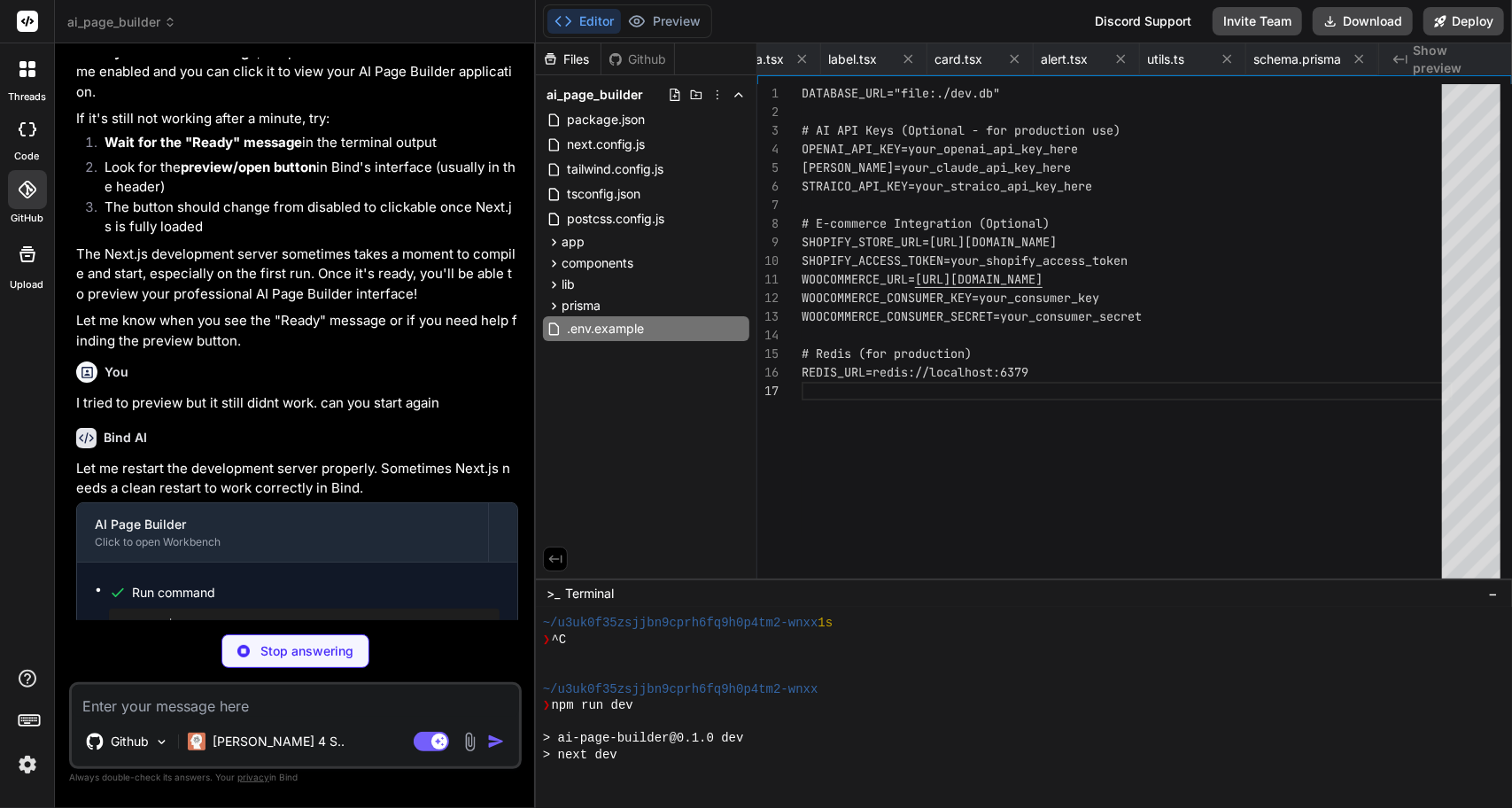
scroll to position [728, 0]
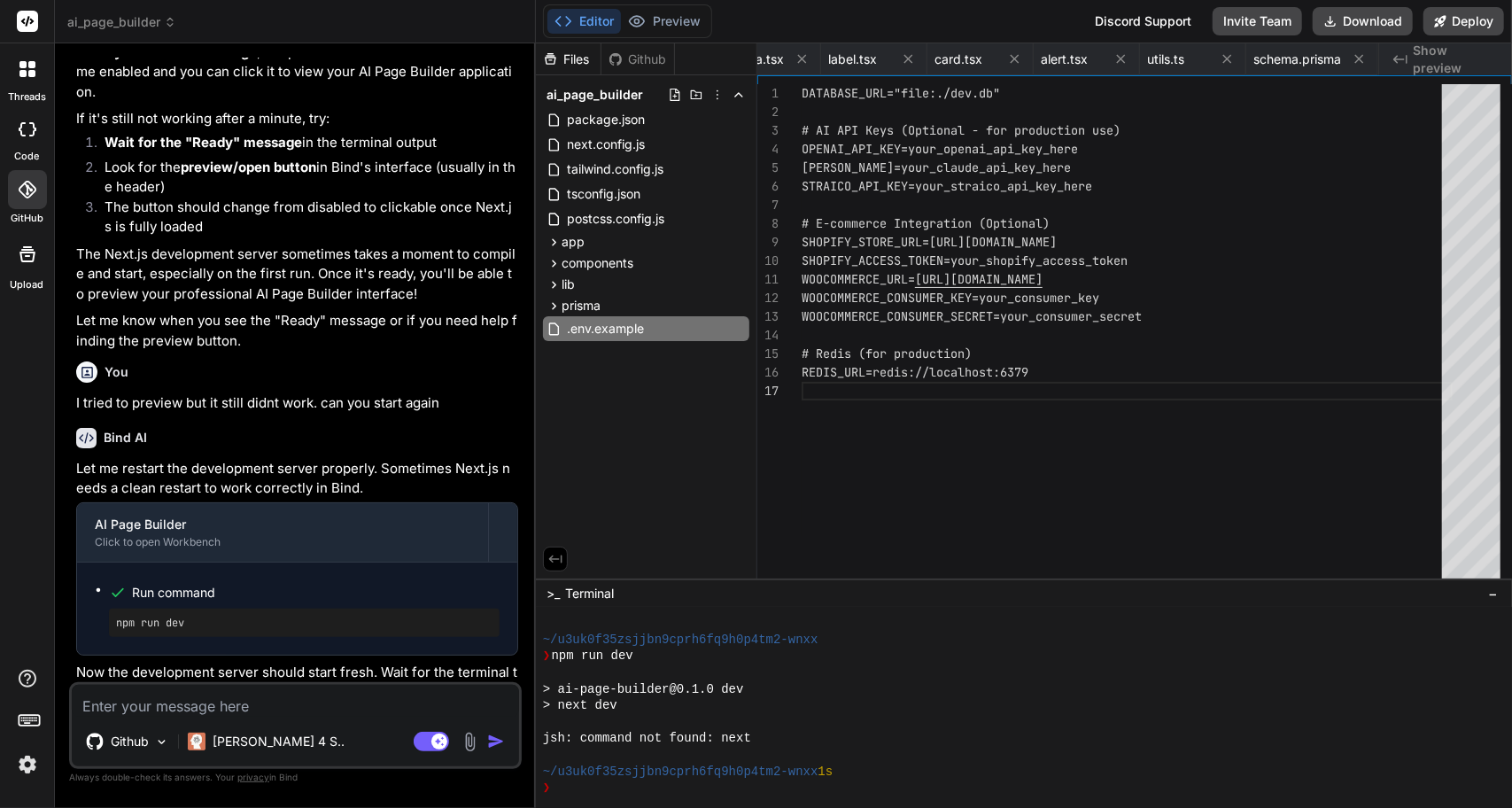
type textarea "x"
